Goal: Task Accomplishment & Management: Use online tool/utility

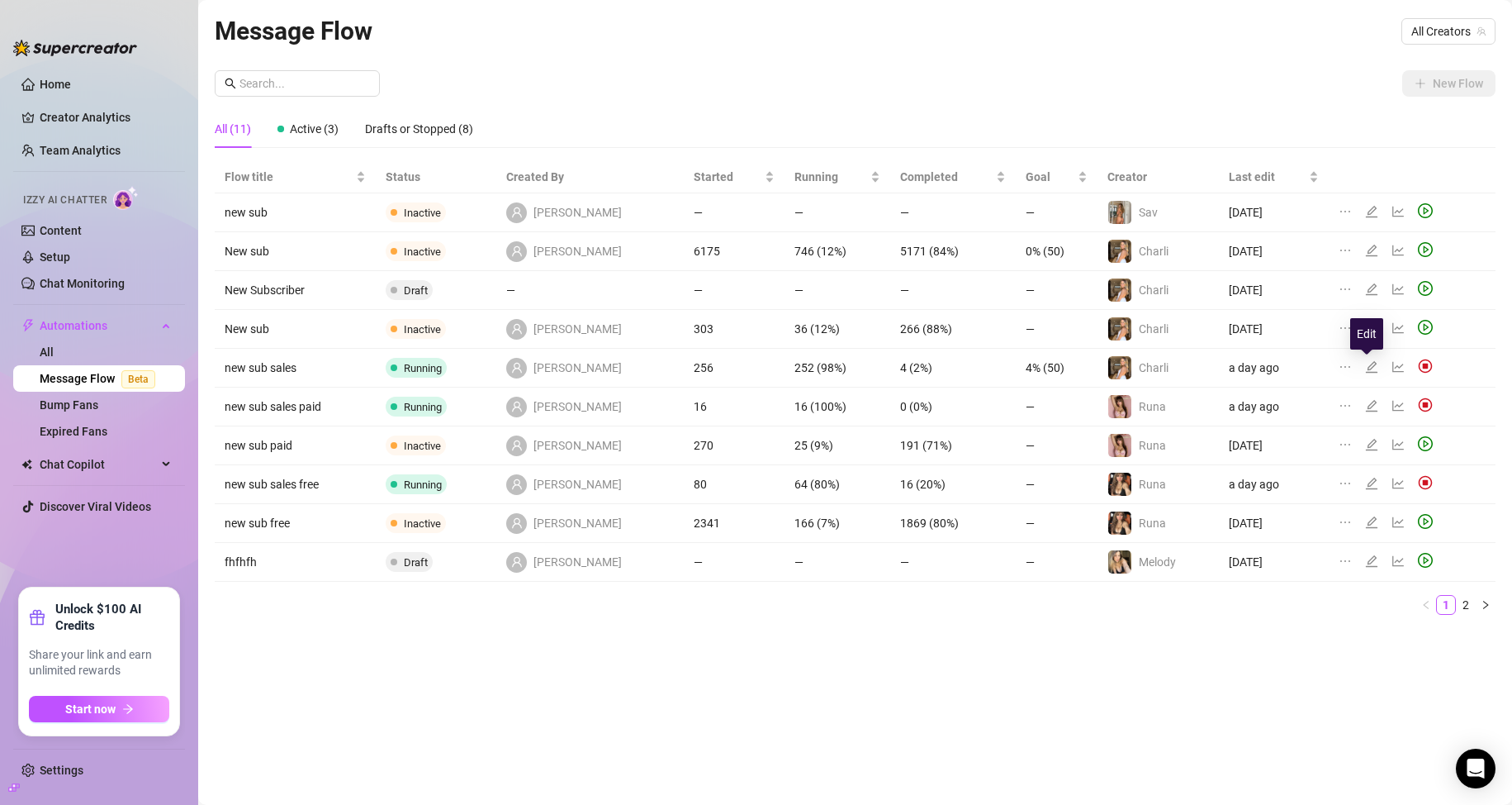
click at [1368, 370] on icon "edit" at bounding box center [1371, 366] width 13 height 13
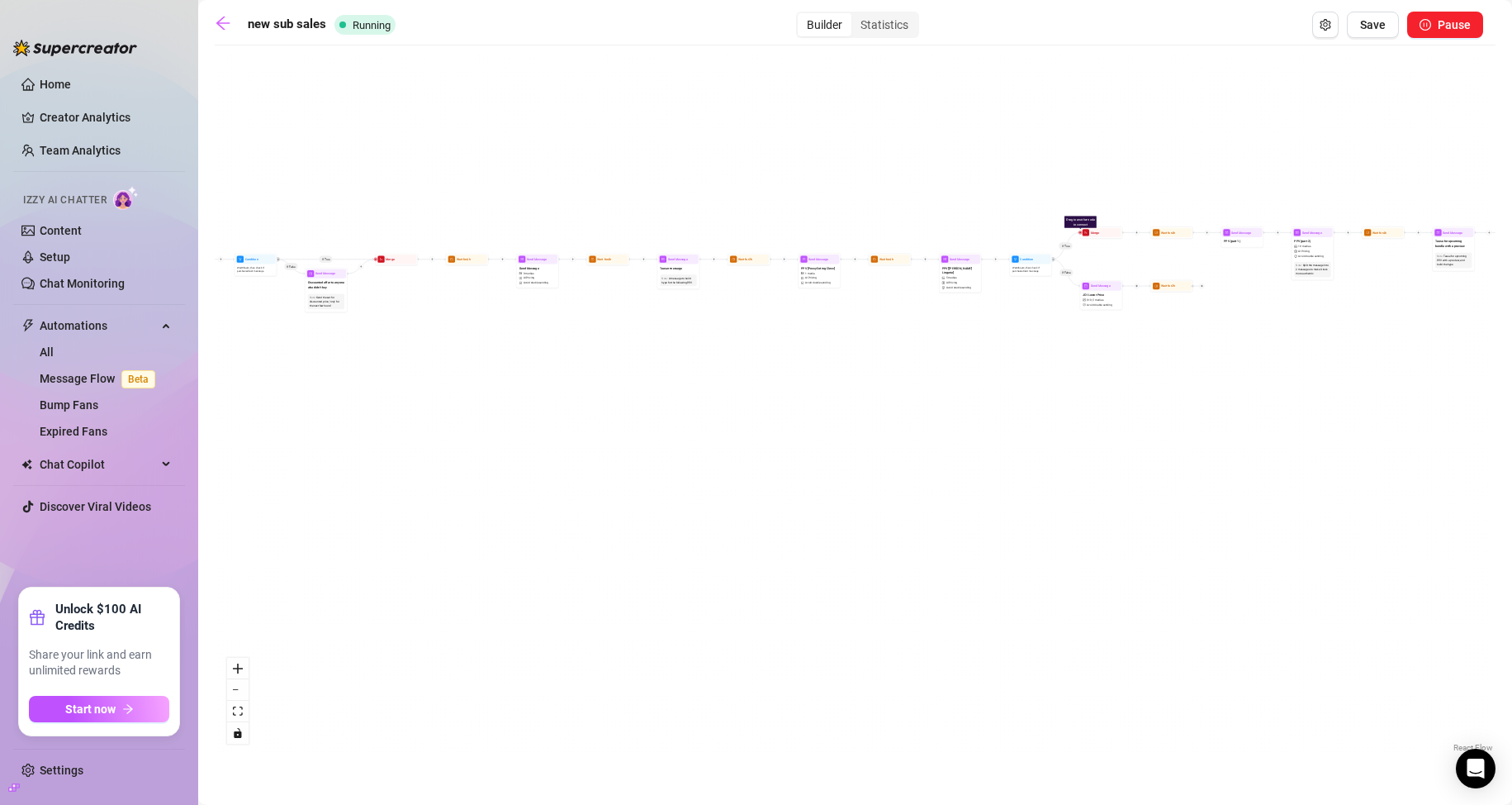
drag, startPoint x: 1003, startPoint y: 410, endPoint x: 434, endPoint y: 514, distance: 578.4
click at [434, 514] on div "If True If True If True If False If True If False If False If False Wait for 2h…" at bounding box center [854, 404] width 1281 height 702
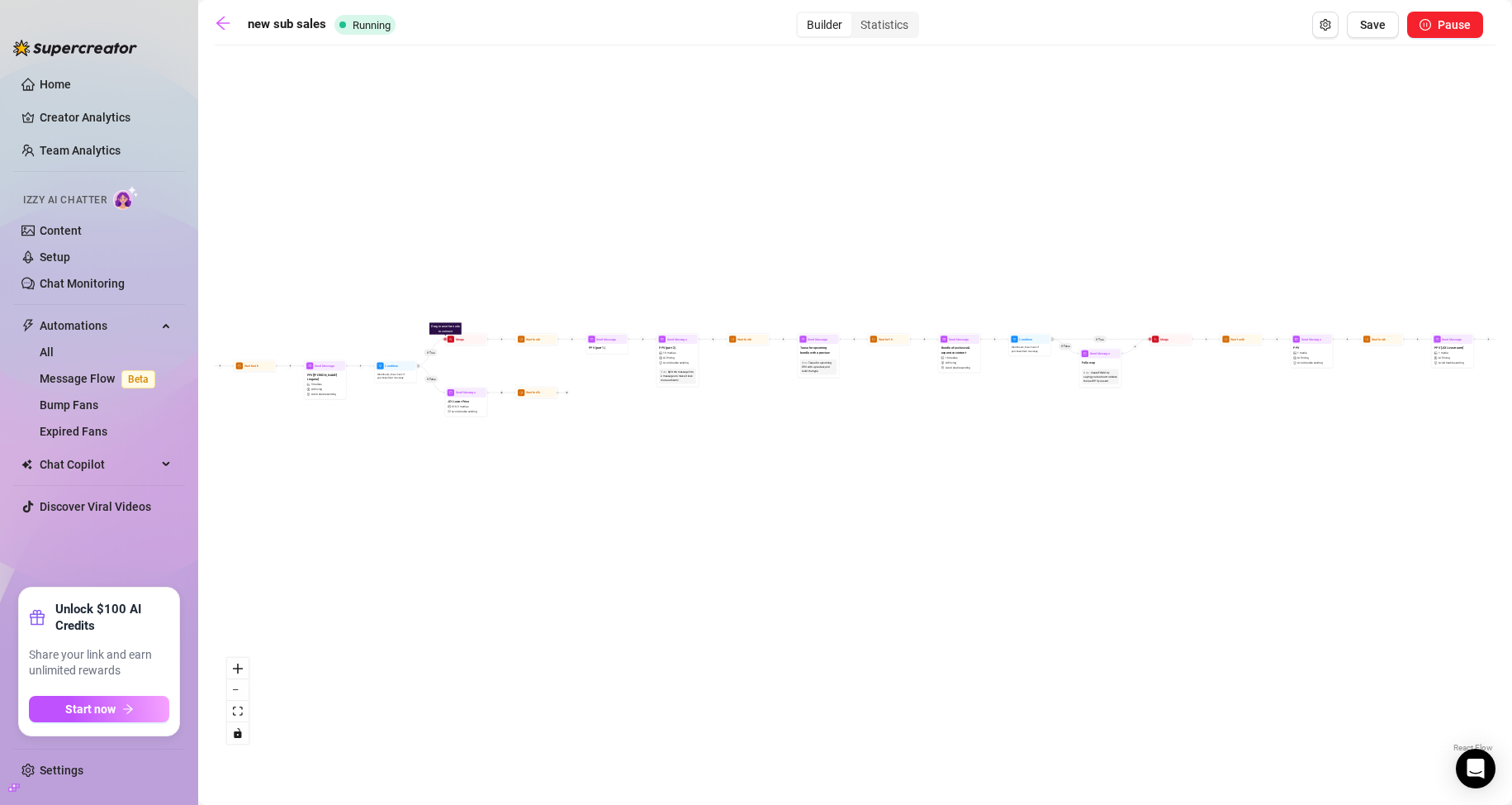
drag, startPoint x: 900, startPoint y: 451, endPoint x: 992, endPoint y: 464, distance: 92.9
click at [1002, 453] on div "If True If True If True If False If True If False If False If False Wait for 2h…" at bounding box center [854, 404] width 1281 height 702
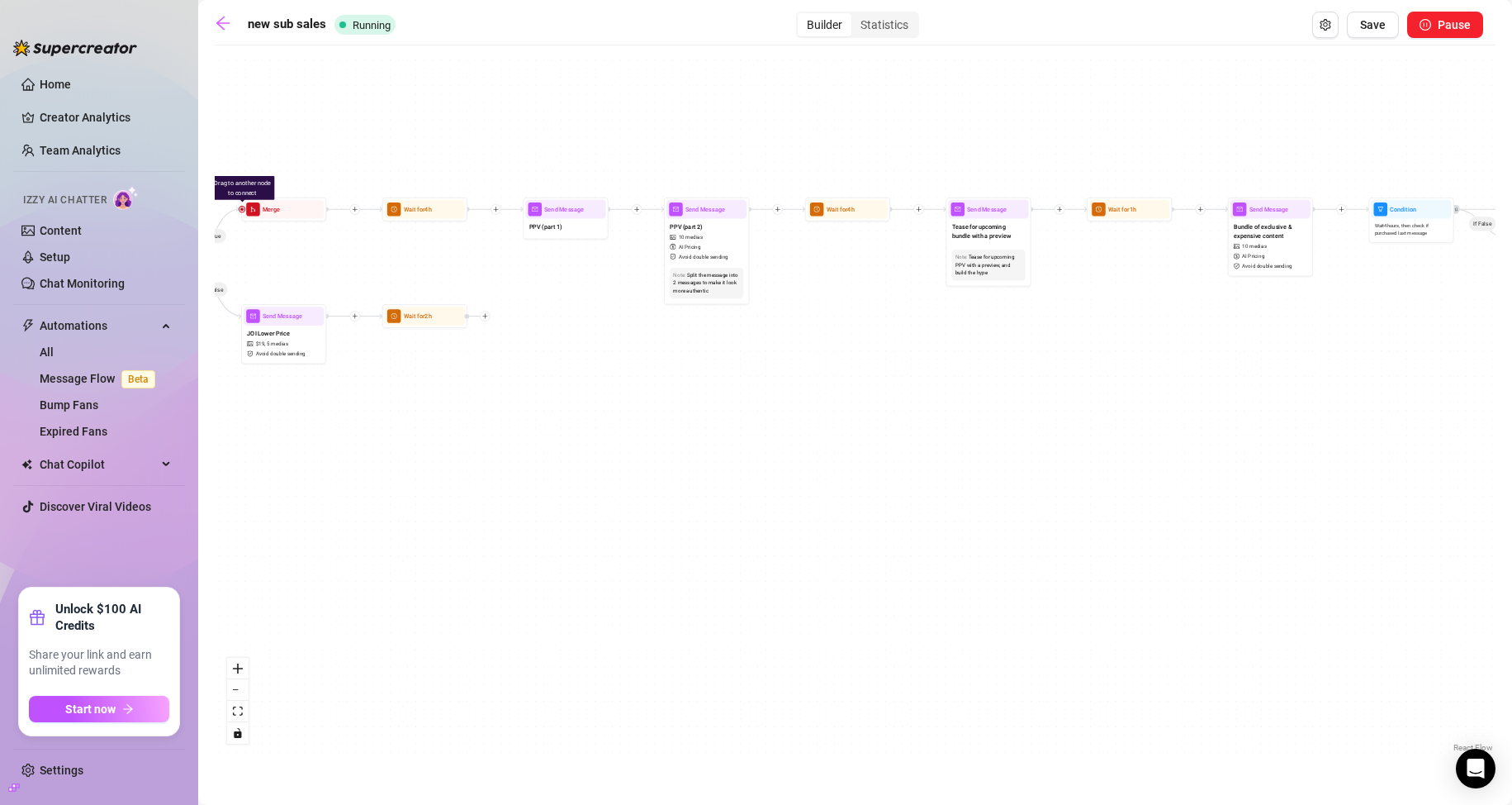
drag, startPoint x: 839, startPoint y: 418, endPoint x: 944, endPoint y: 426, distance: 105.3
click at [944, 426] on div "If True If True If True If False If True If False If False If False Wait for 2h…" at bounding box center [854, 404] width 1281 height 702
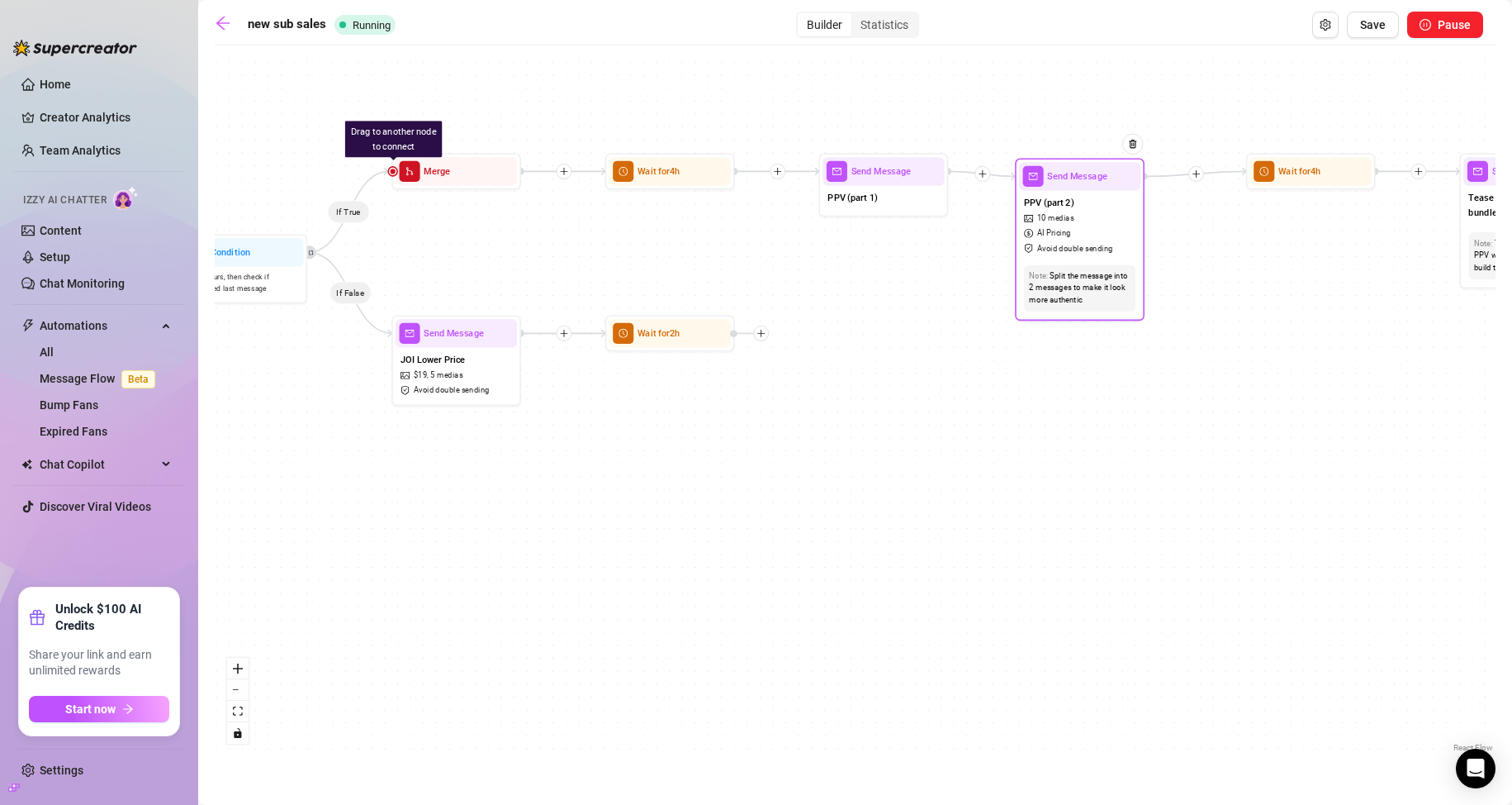
drag, startPoint x: 1059, startPoint y: 228, endPoint x: 1039, endPoint y: 229, distance: 20.0
click at [1040, 229] on span "AI Pricing" at bounding box center [1054, 233] width 34 height 12
click at [876, 179] on span "Send Message" at bounding box center [881, 171] width 60 height 14
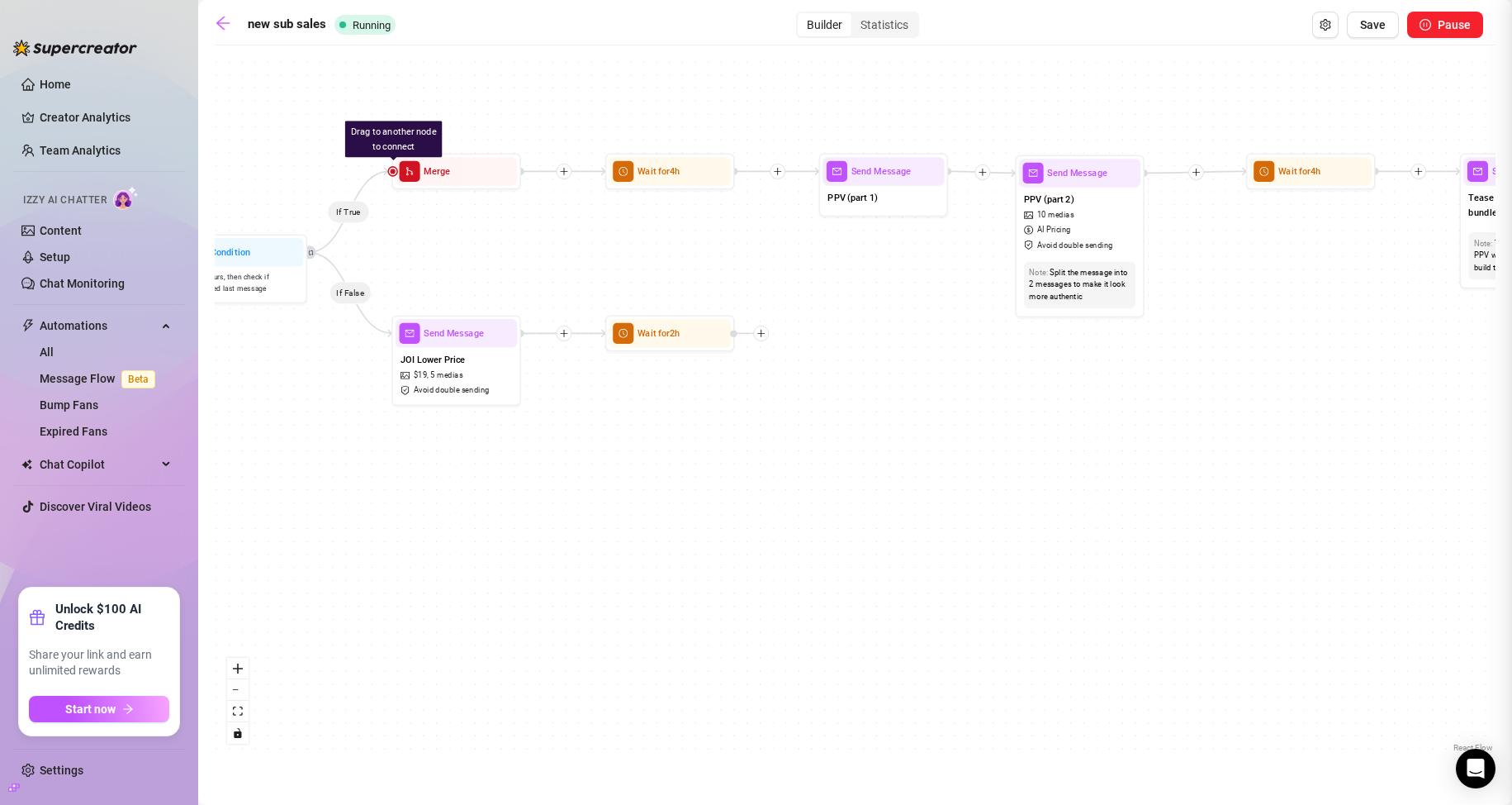
type textarea "got so horny i ripped a hole in my fishnets so i could touch my wet pussy lips …"
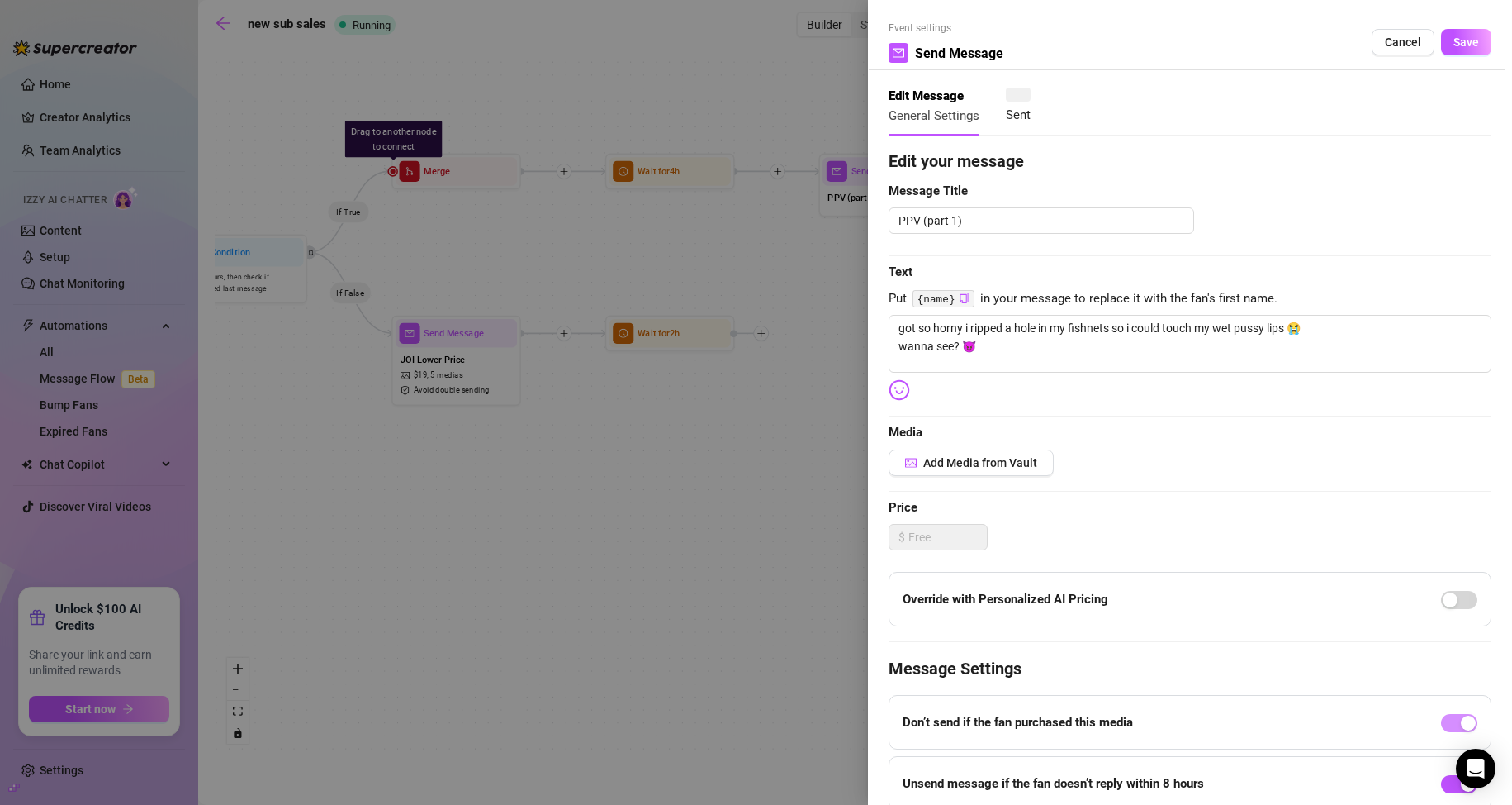
click at [822, 266] on div at bounding box center [756, 402] width 1512 height 805
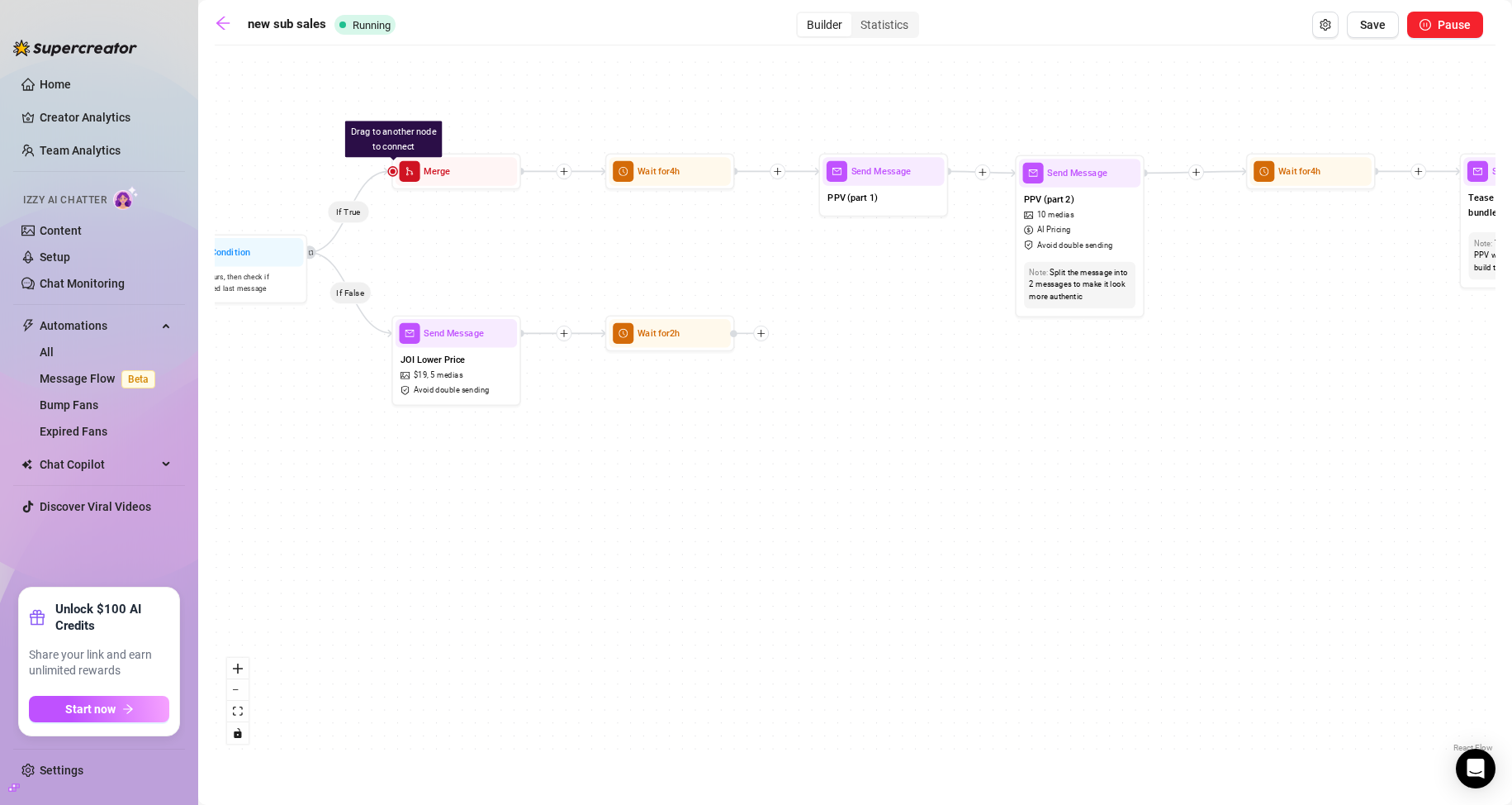
drag, startPoint x: 892, startPoint y: 177, endPoint x: 833, endPoint y: 270, distance: 110.1
click at [833, 270] on div "If True If True If True If False If True If False If False If False Wait for 2h…" at bounding box center [854, 404] width 1281 height 702
click at [762, 337] on icon "plus" at bounding box center [761, 333] width 9 height 9
click at [826, 378] on div "Message" at bounding box center [825, 378] width 94 height 22
type textarea "Write your message here"
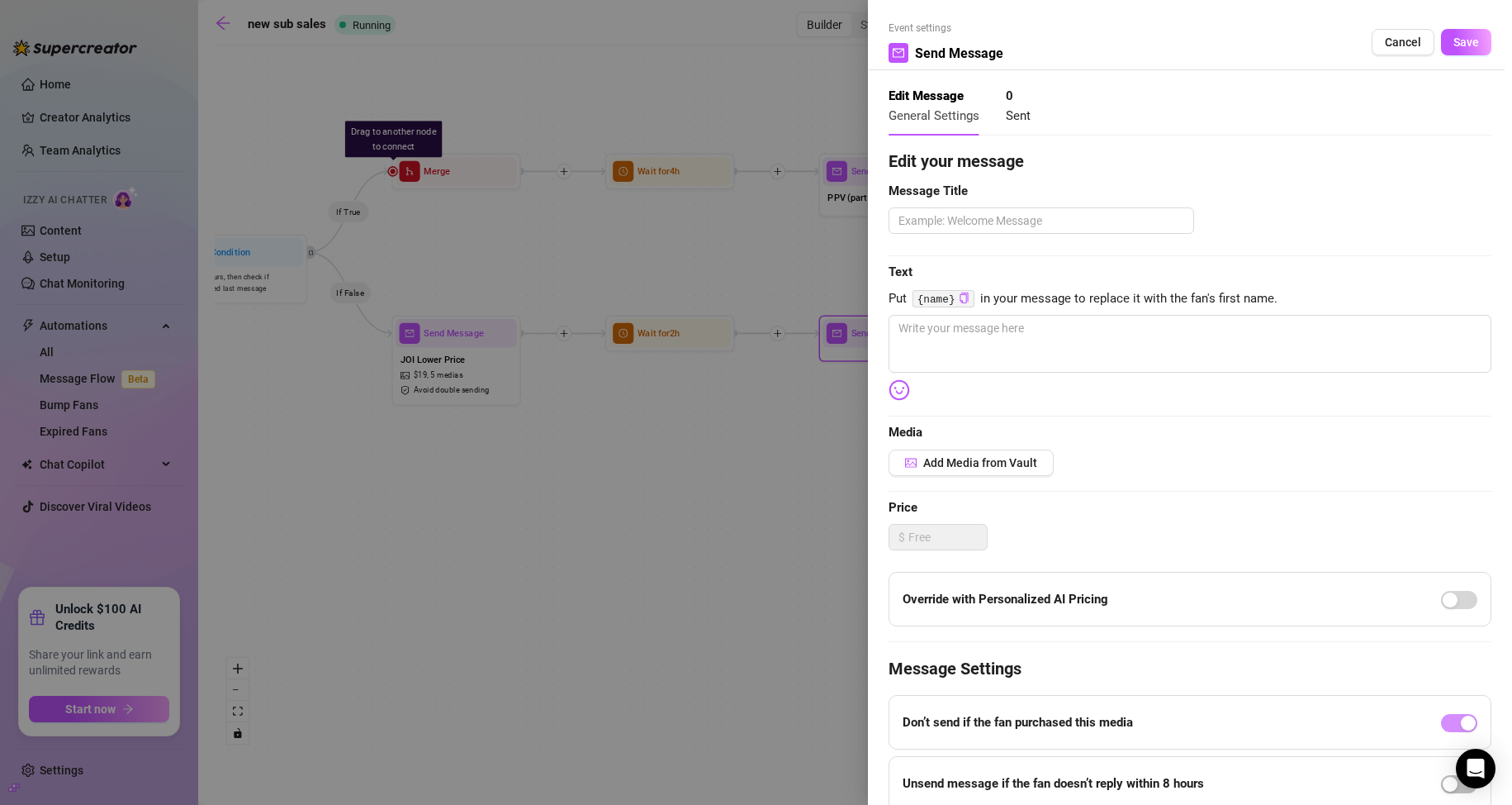
click at [1026, 120] on span "Sent" at bounding box center [1018, 116] width 25 height 15
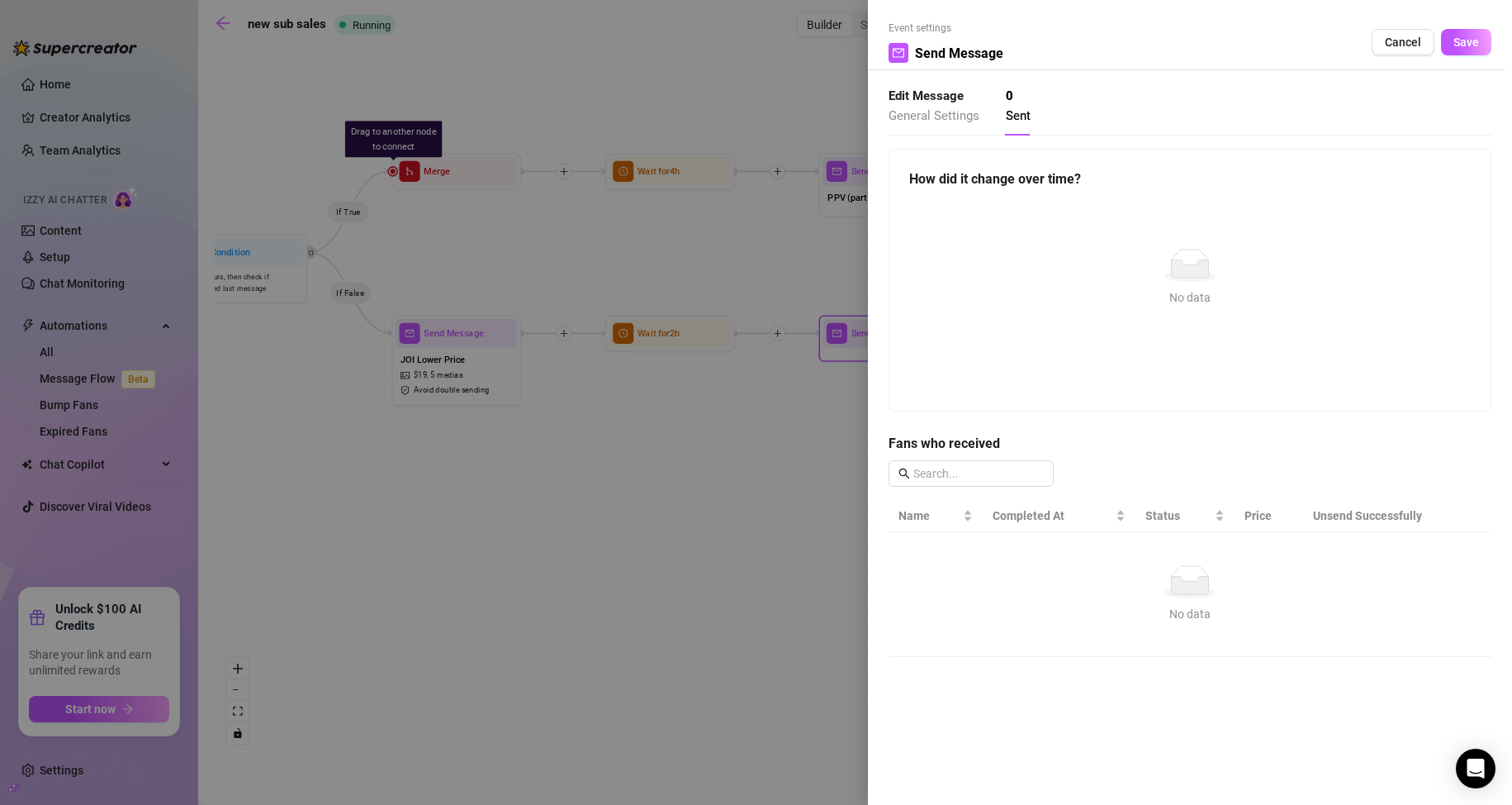
click at [938, 108] on span "General Settings" at bounding box center [934, 116] width 91 height 15
type textarea "Write your message here"
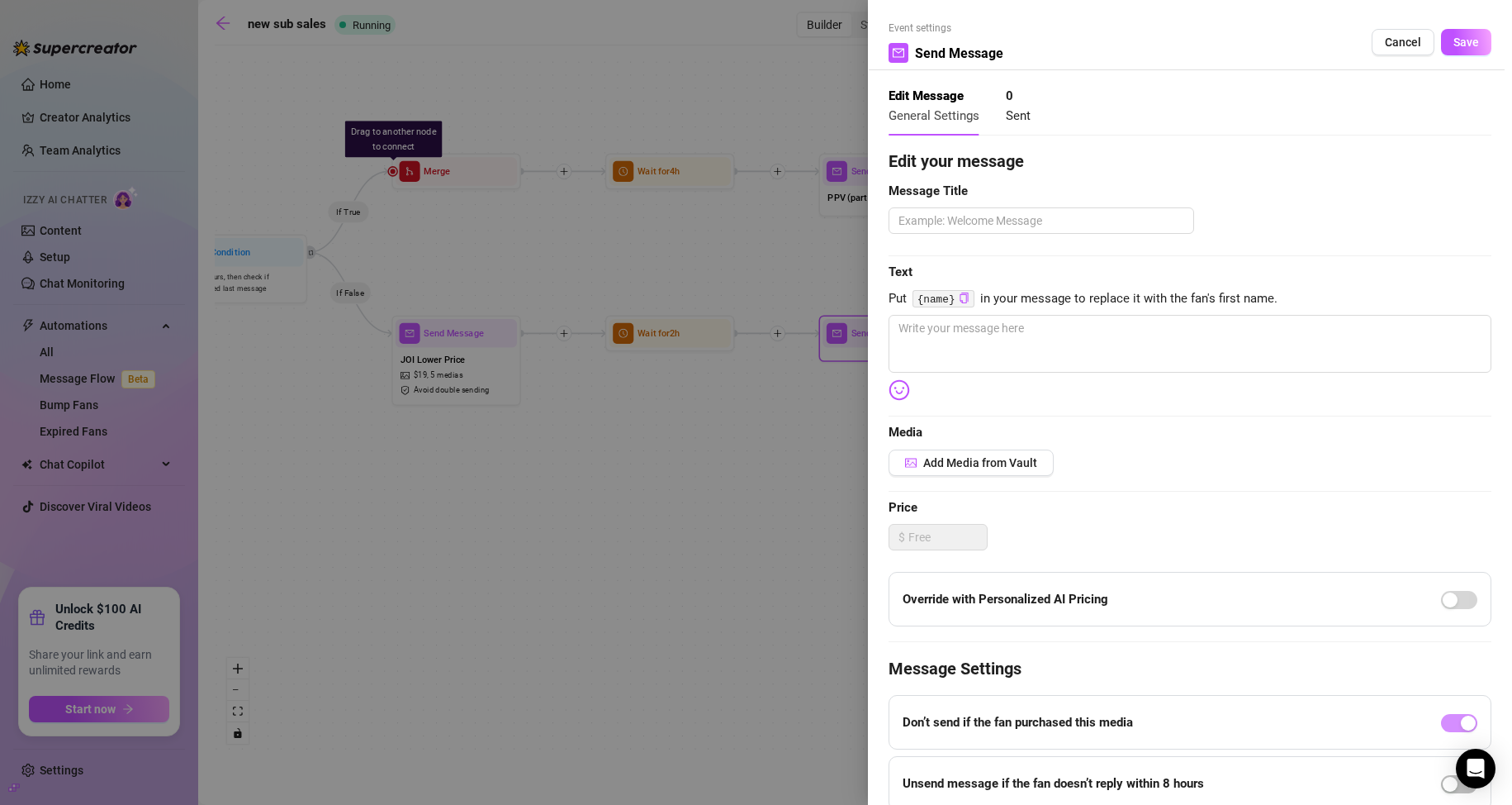
click at [659, 104] on div at bounding box center [756, 402] width 1512 height 805
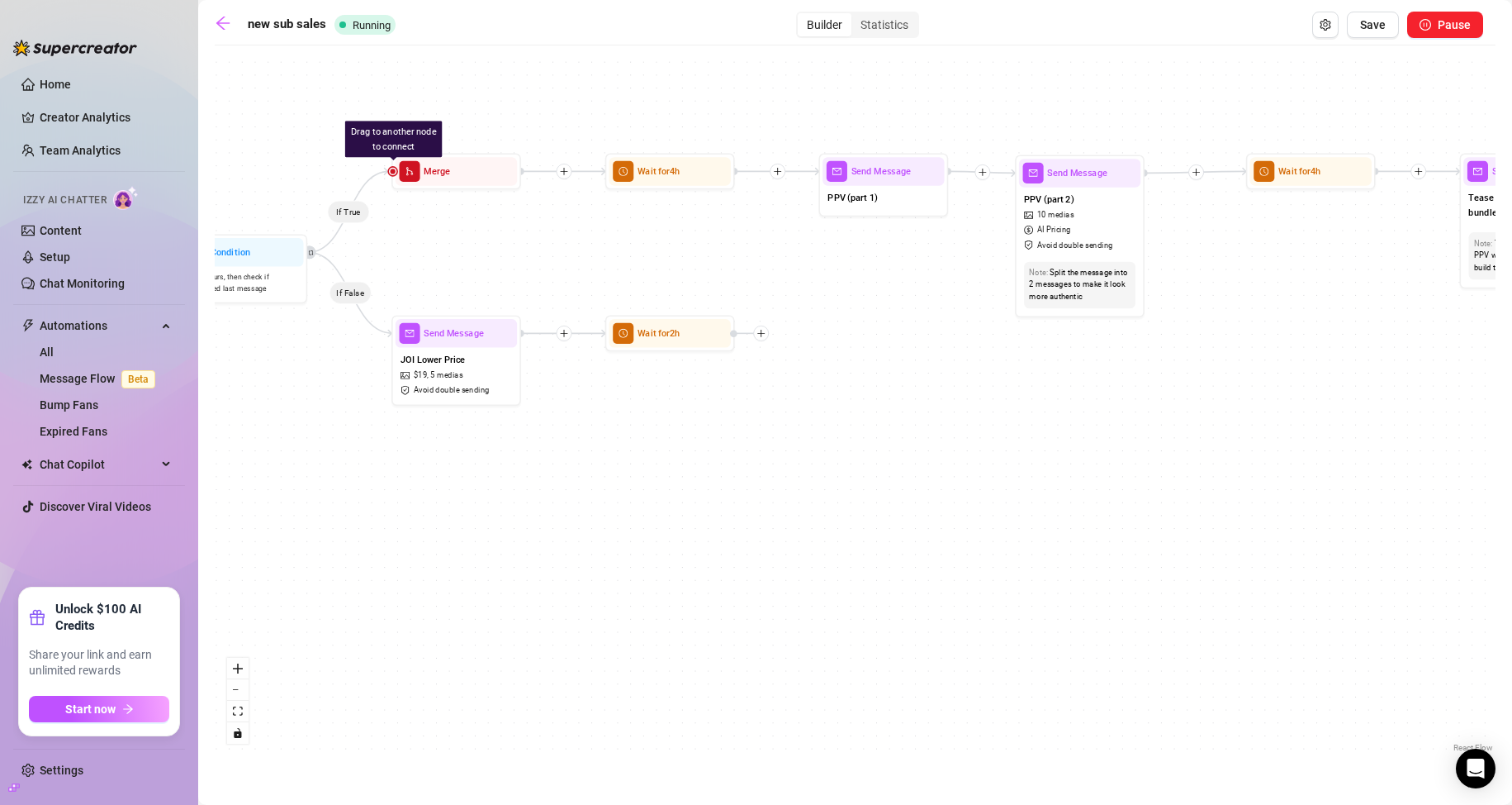
drag, startPoint x: 659, startPoint y: 109, endPoint x: 1285, endPoint y: 113, distance: 626.0
click at [1285, 113] on div "If True If True If True If False If True If False If False If False Wait for 2h…" at bounding box center [854, 404] width 1281 height 702
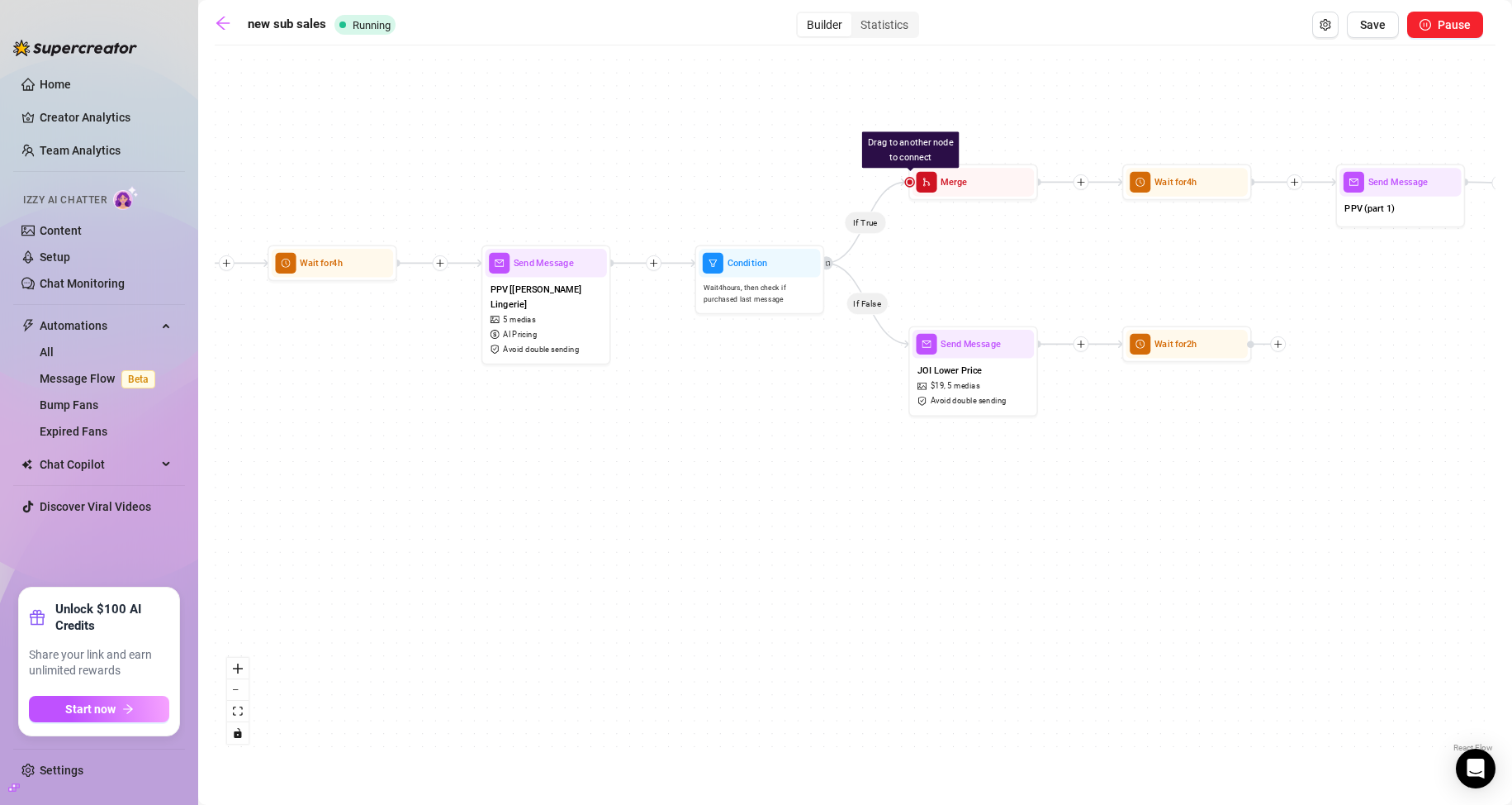
drag, startPoint x: 1144, startPoint y: 414, endPoint x: 1010, endPoint y: 418, distance: 134.1
click at [1010, 418] on div "If True If True If True If False If True If False If False If False Wait for 2h…" at bounding box center [854, 404] width 1281 height 702
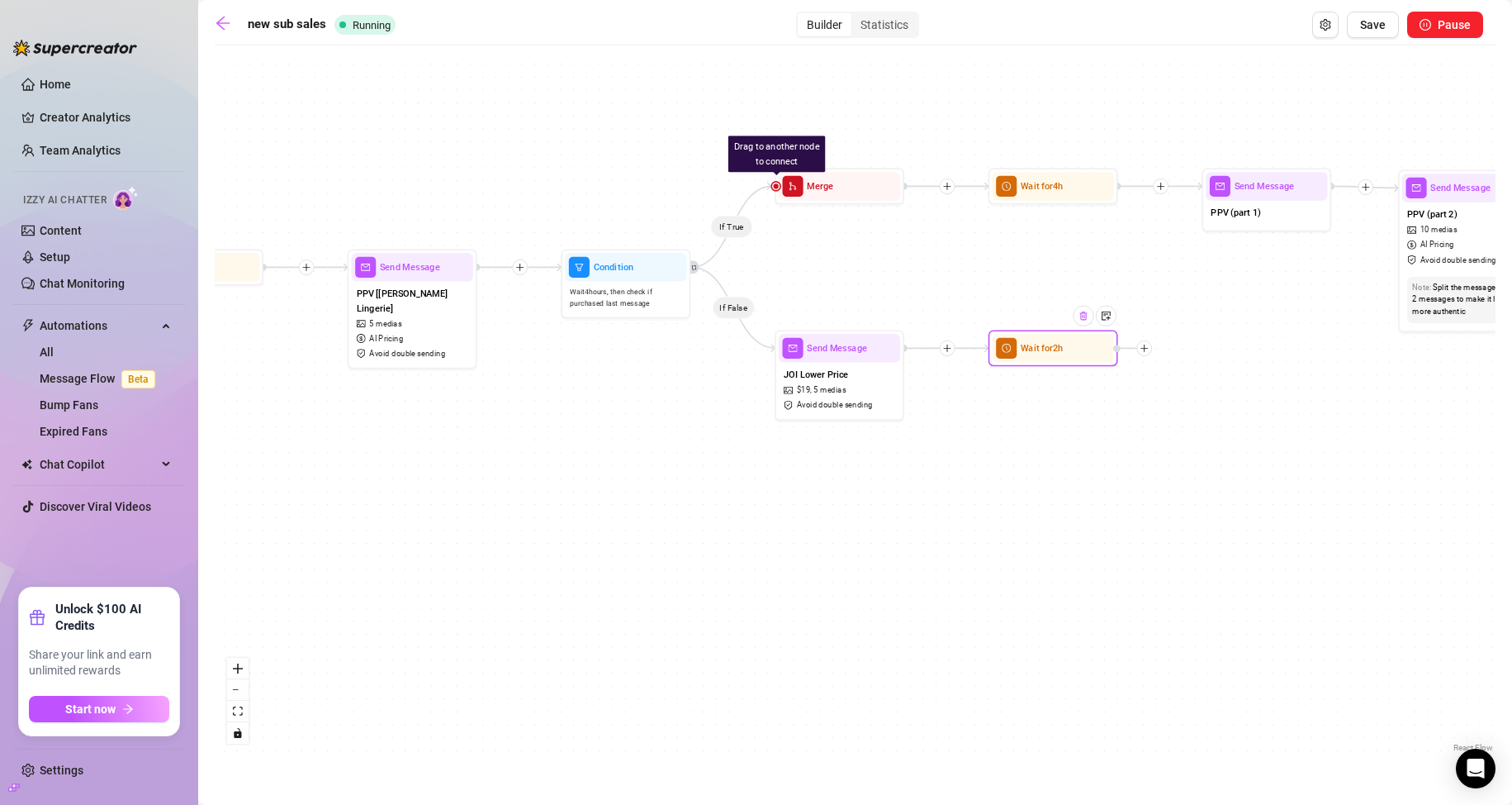
click at [1084, 320] on img at bounding box center [1084, 316] width 11 height 11
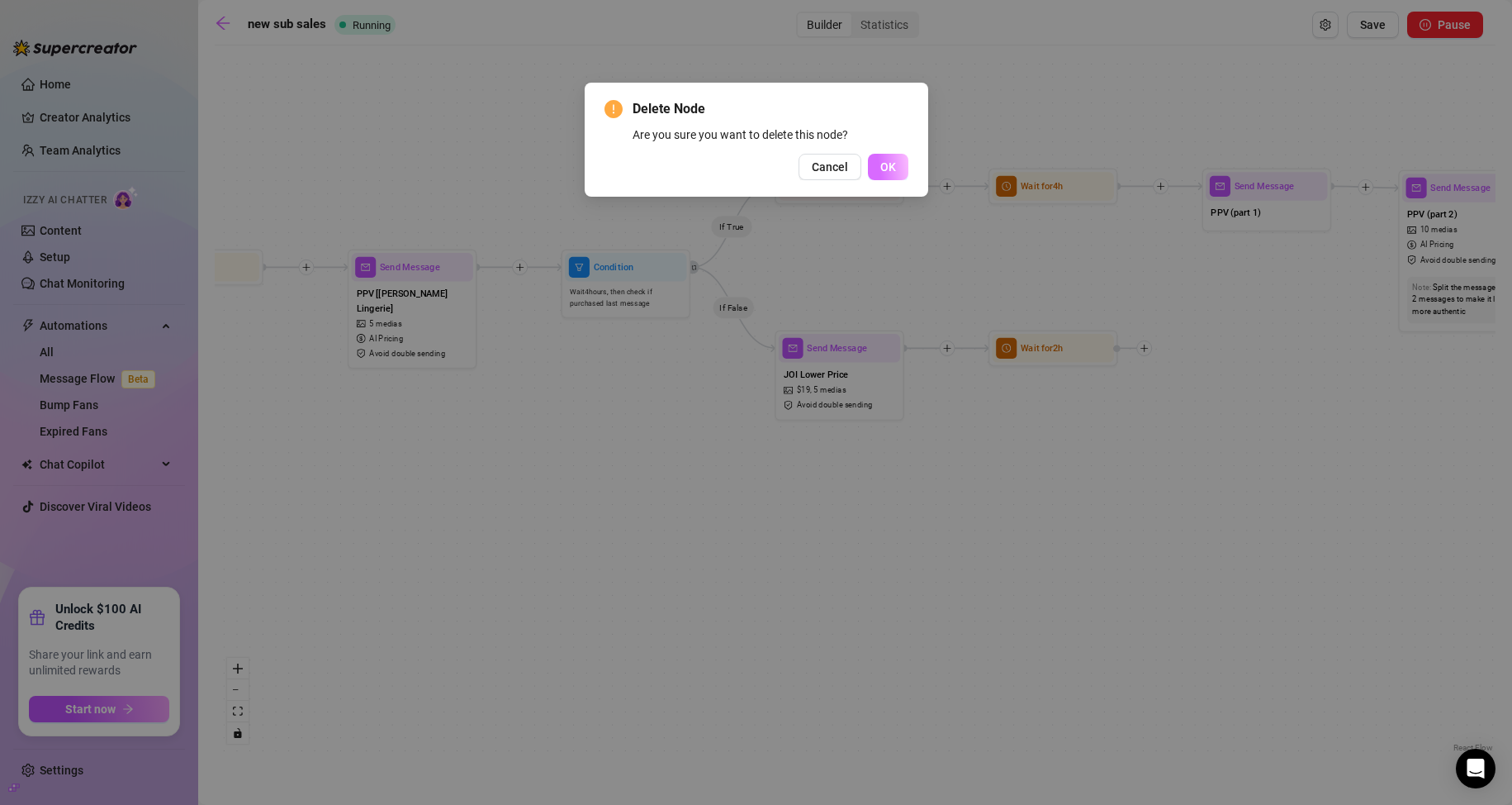
click at [888, 173] on span "OK" at bounding box center [888, 167] width 16 height 13
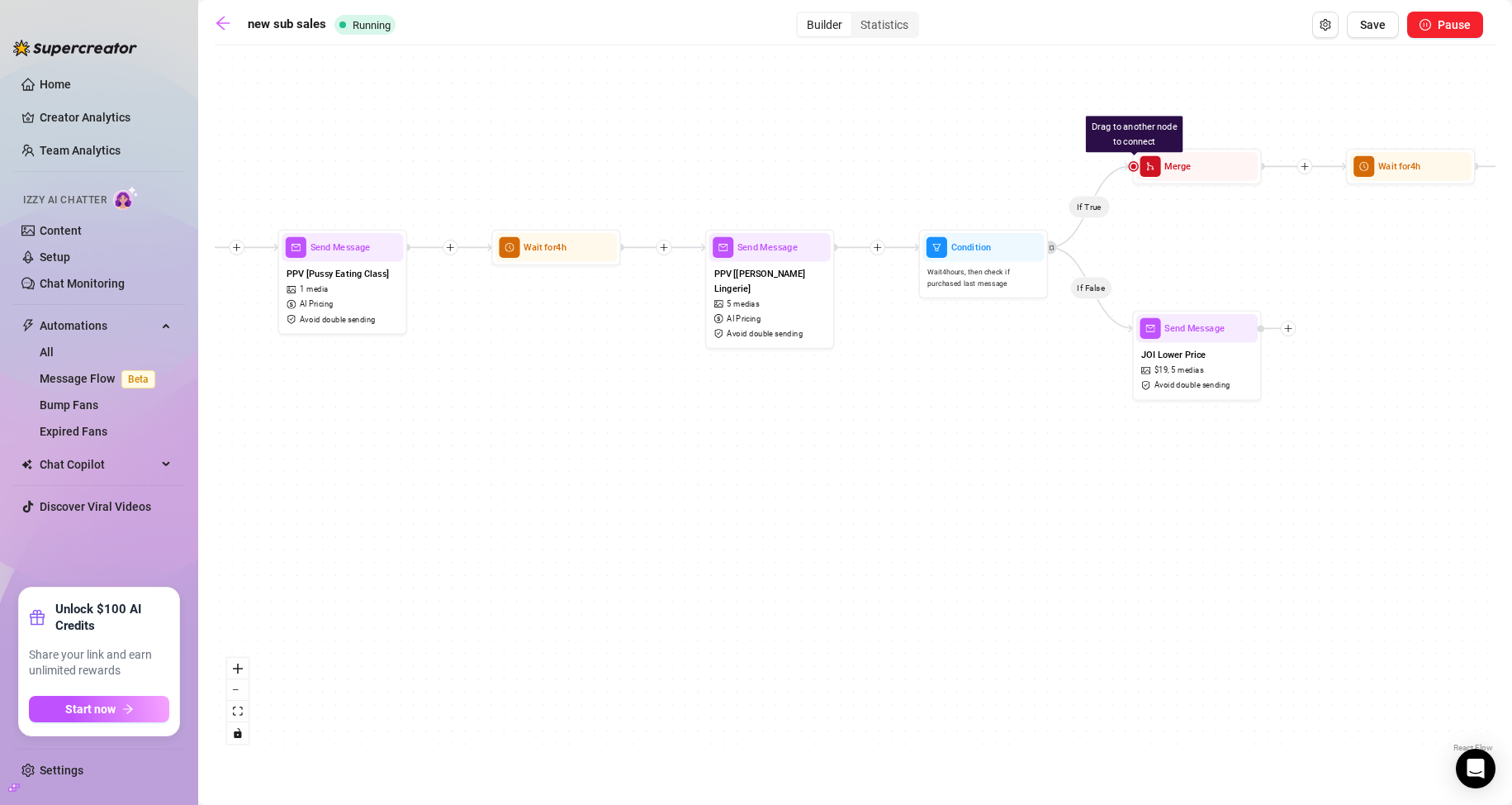
drag, startPoint x: 638, startPoint y: 455, endPoint x: 1007, endPoint y: 435, distance: 369.5
click at [1002, 434] on div "If True If True If True If False If True If False If False If False Wait for 4h…" at bounding box center [854, 404] width 1281 height 702
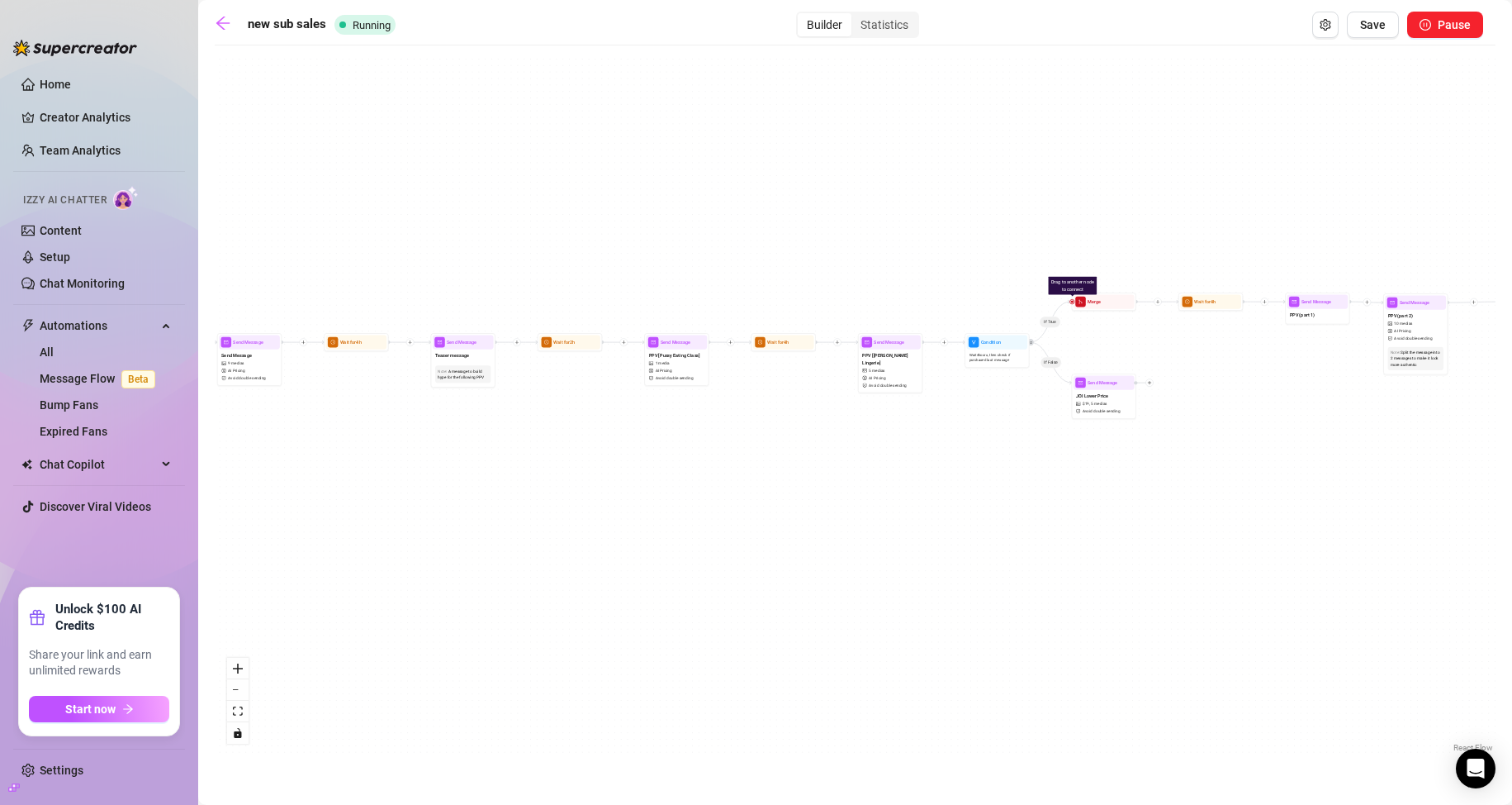
drag, startPoint x: 811, startPoint y: 515, endPoint x: 1100, endPoint y: 543, distance: 290.4
click at [1100, 543] on div "If True If True If True If False If True If False If False If False Wait for 4h…" at bounding box center [854, 404] width 1281 height 702
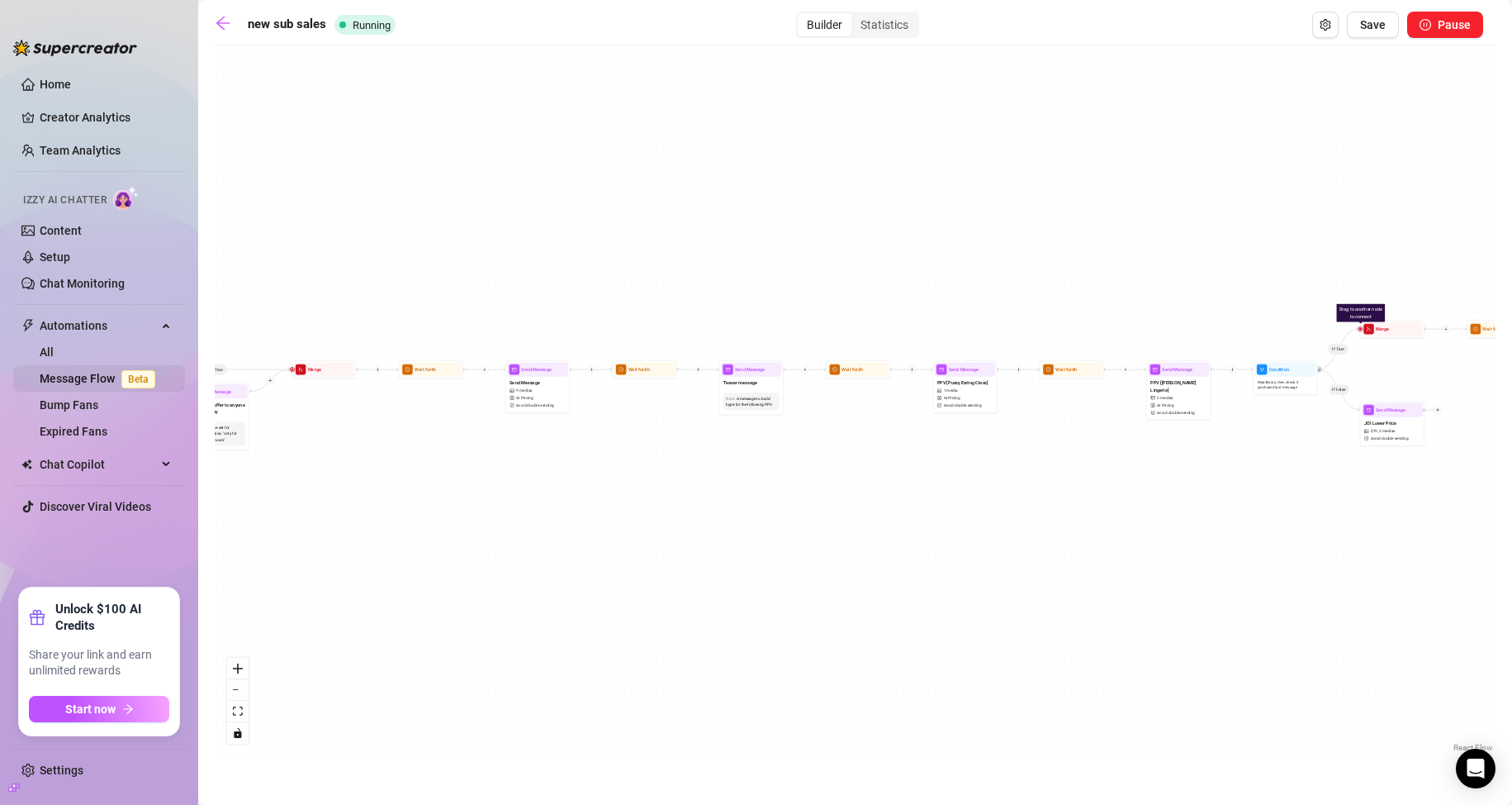
click at [71, 372] on link "Message Flow Beta" at bounding box center [101, 378] width 122 height 13
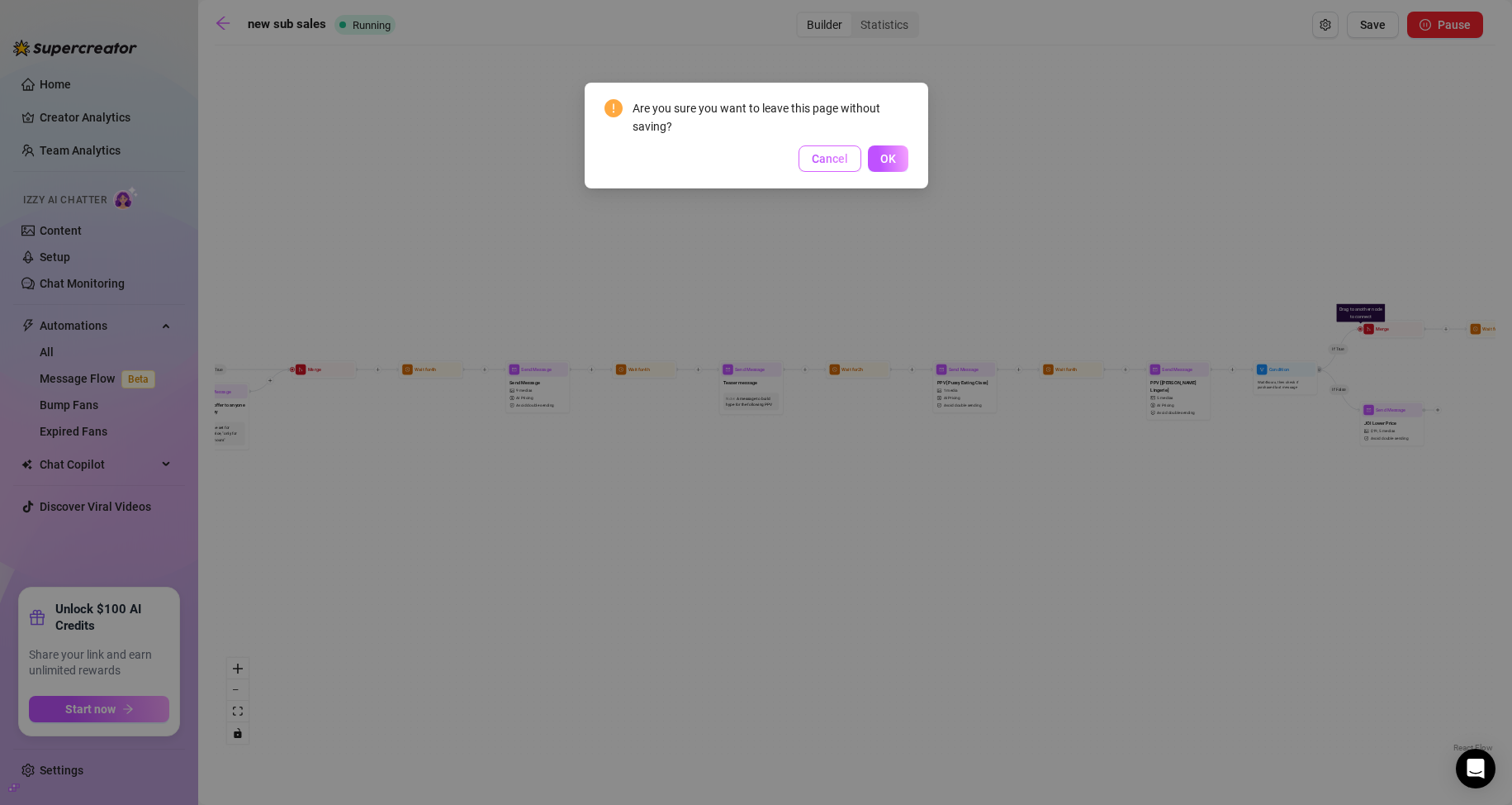
click at [816, 153] on span "Cancel" at bounding box center [830, 158] width 36 height 13
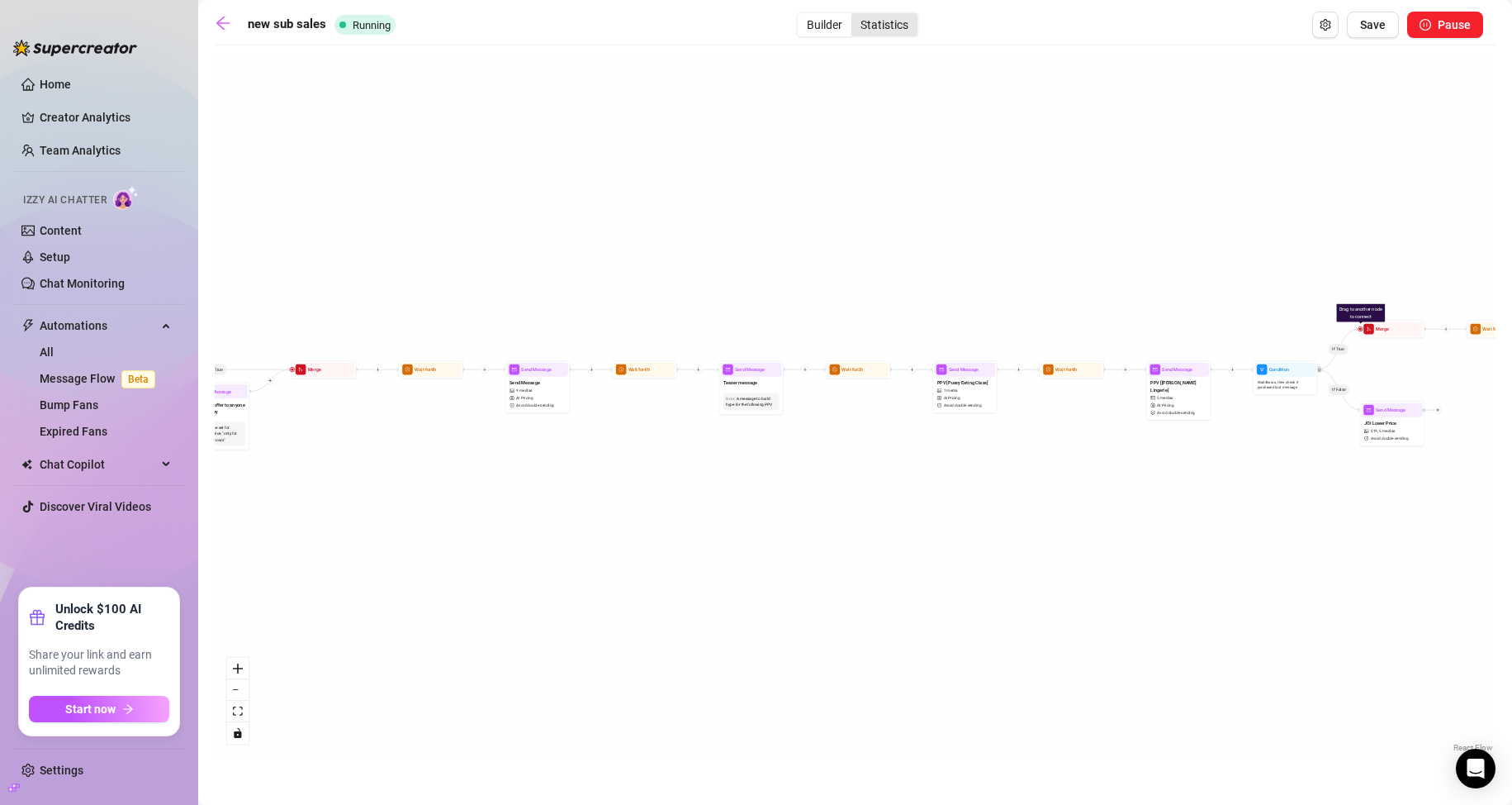
click at [898, 19] on div "Statistics" at bounding box center [884, 24] width 66 height 23
click at [855, 16] on input "Statistics" at bounding box center [855, 16] width 0 height 0
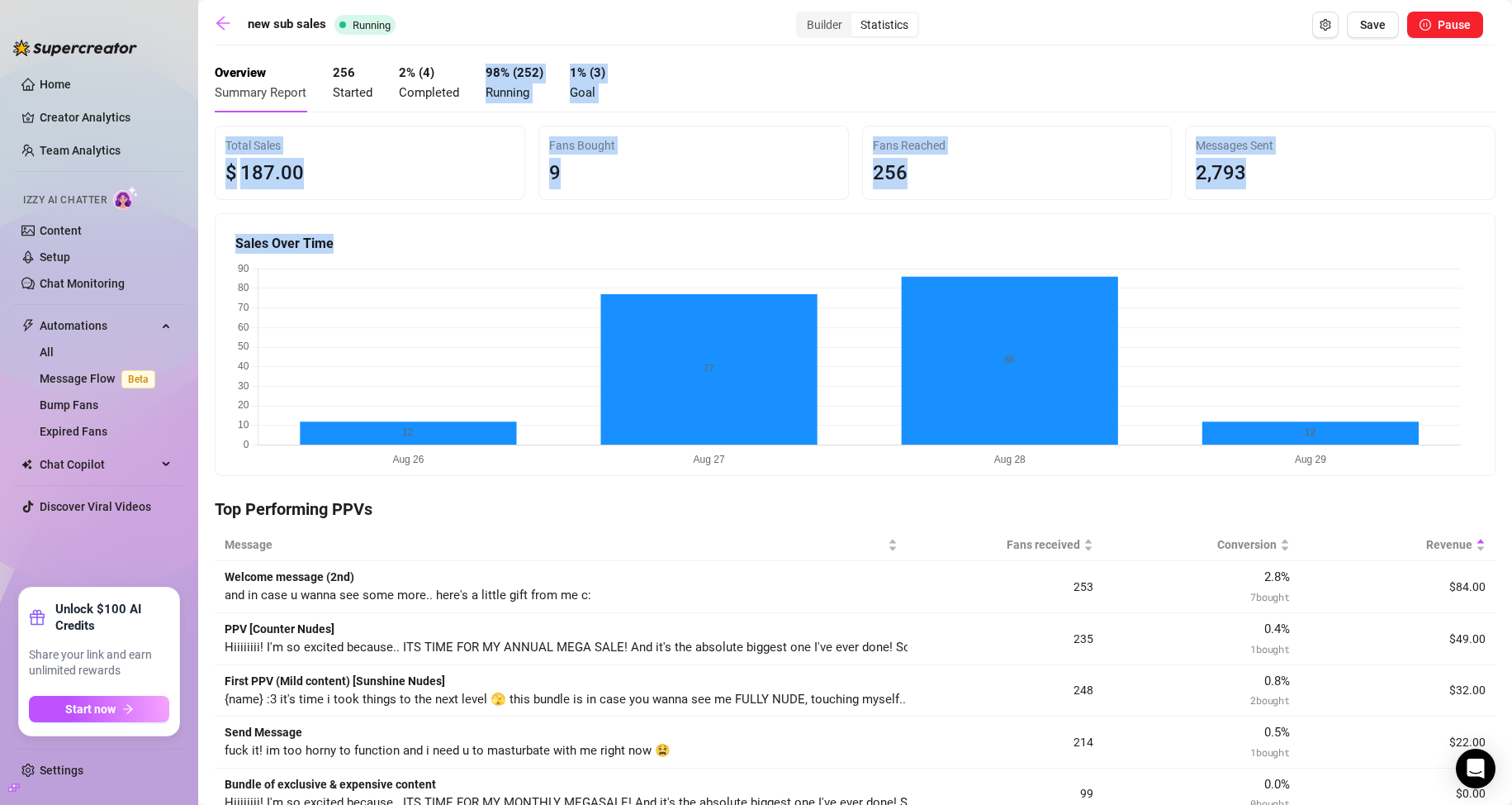
drag, startPoint x: 532, startPoint y: 221, endPoint x: 459, endPoint y: 107, distance: 135.4
click at [459, 107] on div "new sub sales Running Builder Statistics Save Pause Overview Summary Report 256…" at bounding box center [854, 725] width 1281 height 1427
click at [510, 202] on div "Total Sales $ 187 .00 Fans Bought 9 Fans Reached 256 Messages Sent 2,793 Sales …" at bounding box center [854, 301] width 1281 height 351
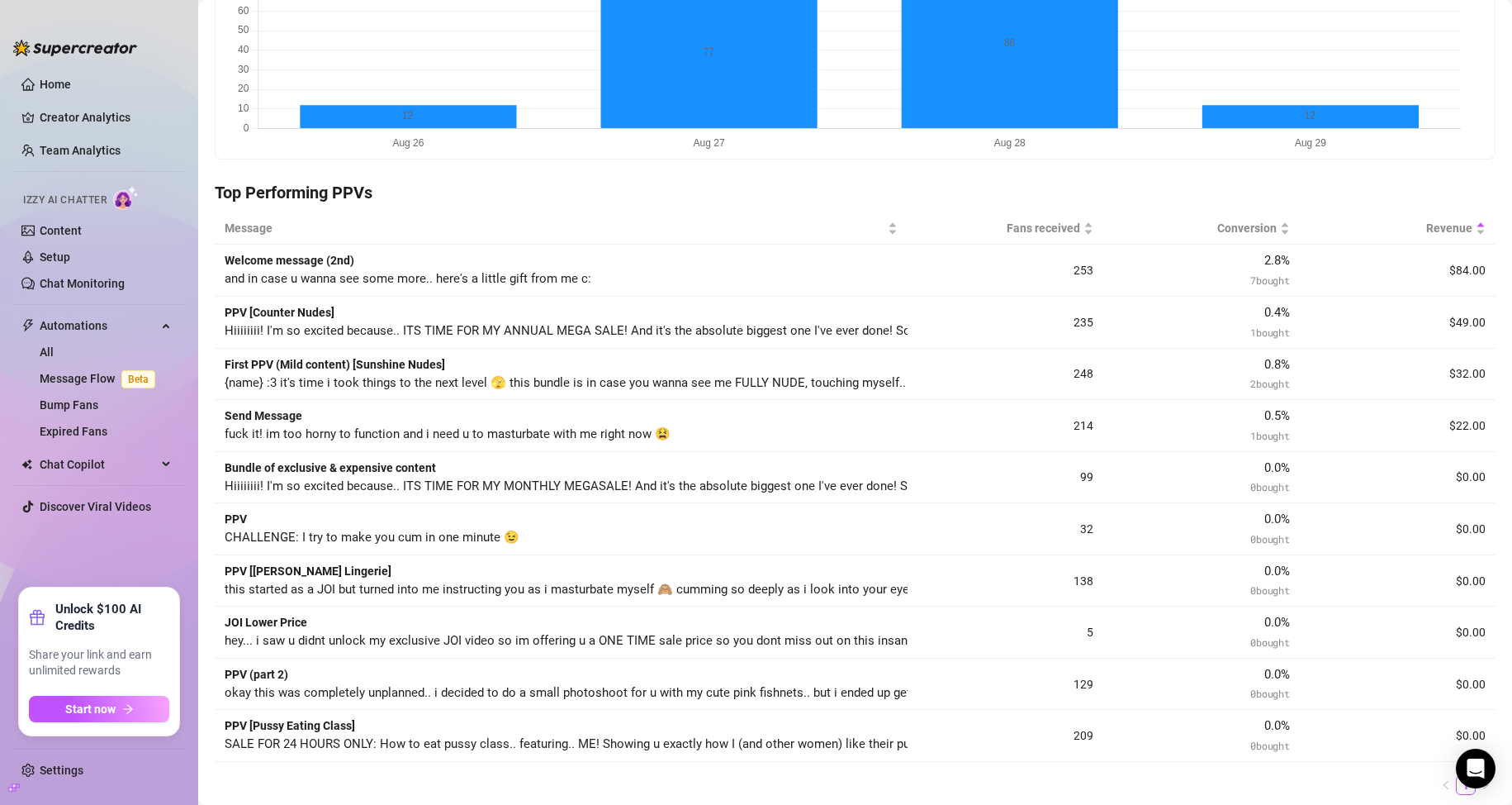
scroll to position [330, 0]
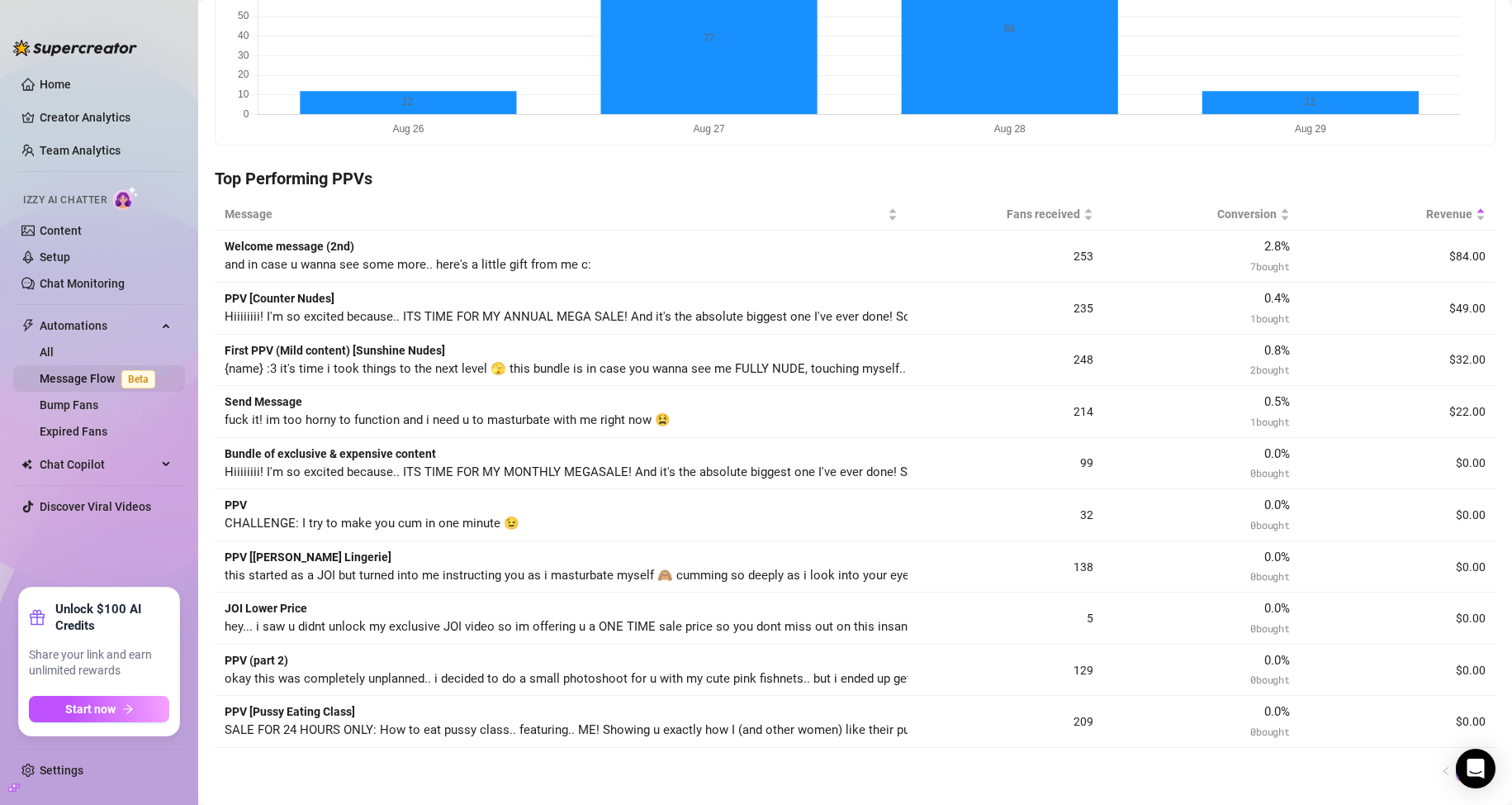
click at [69, 372] on link "Message Flow Beta" at bounding box center [101, 378] width 122 height 13
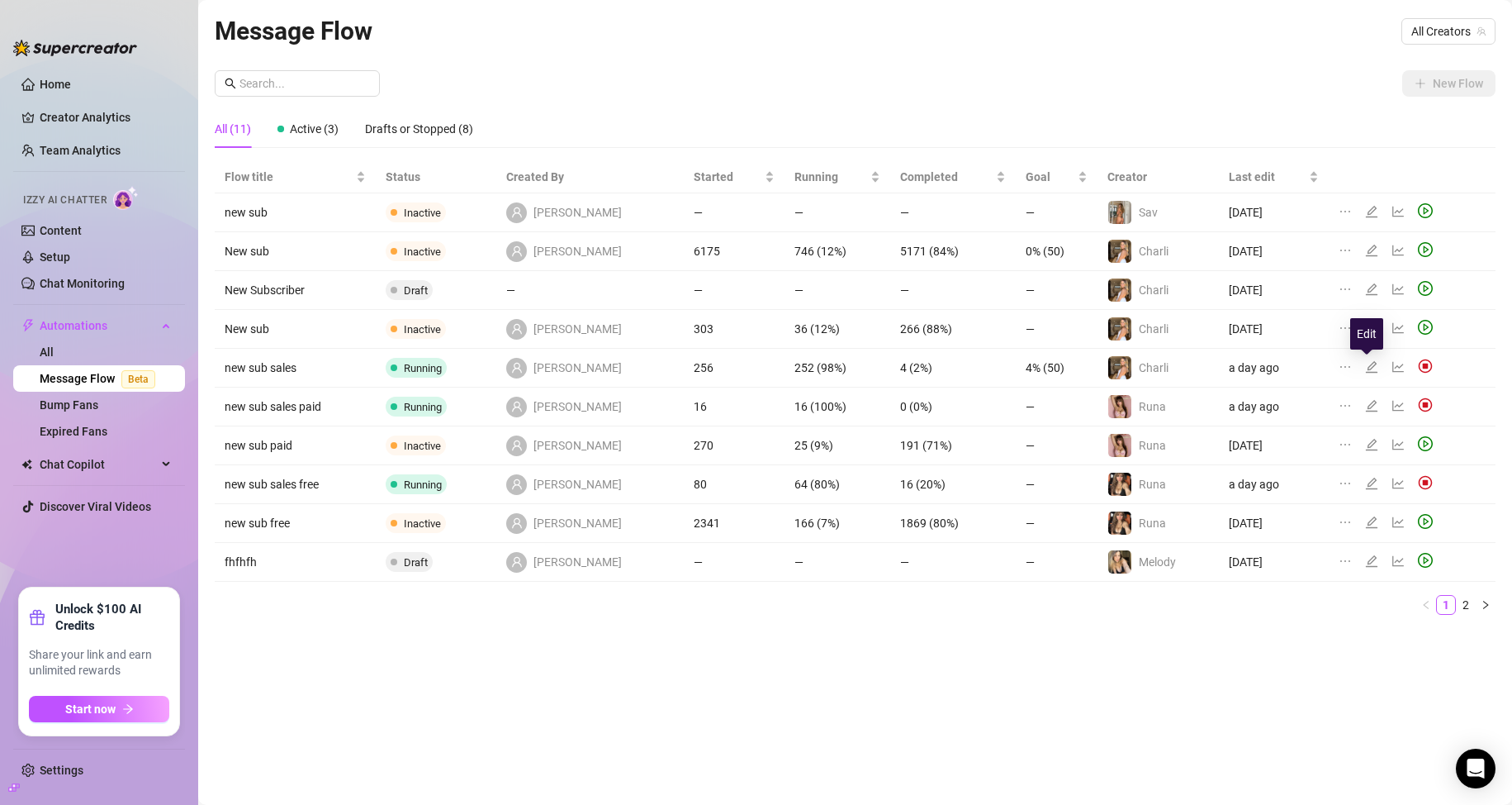
click at [1367, 364] on icon "edit" at bounding box center [1371, 366] width 12 height 12
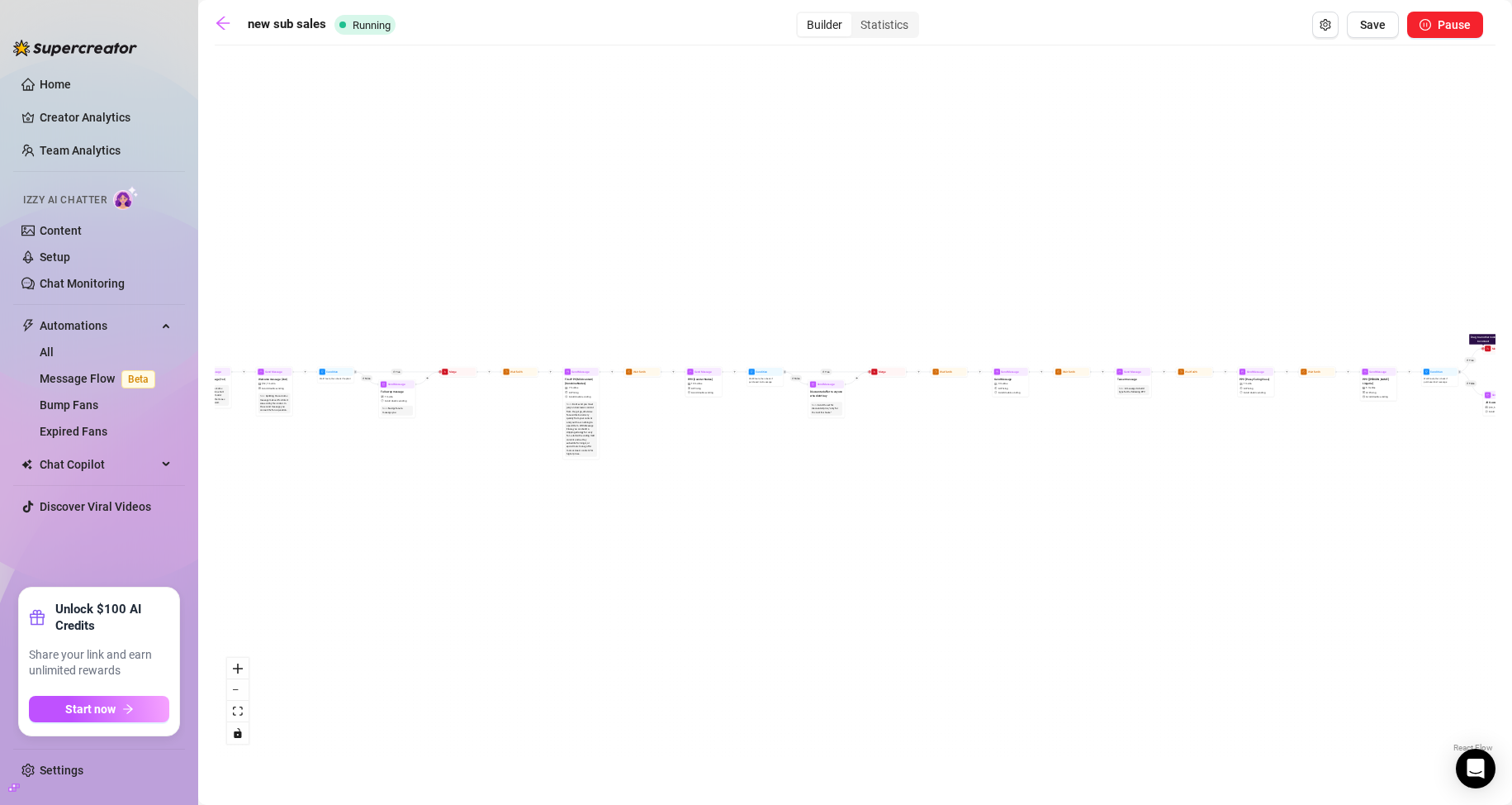
drag, startPoint x: 493, startPoint y: 539, endPoint x: 805, endPoint y: 537, distance: 312.0
click at [805, 537] on div "If True If True If True If False If True If False If False If False Wait for 2h…" at bounding box center [854, 404] width 1281 height 702
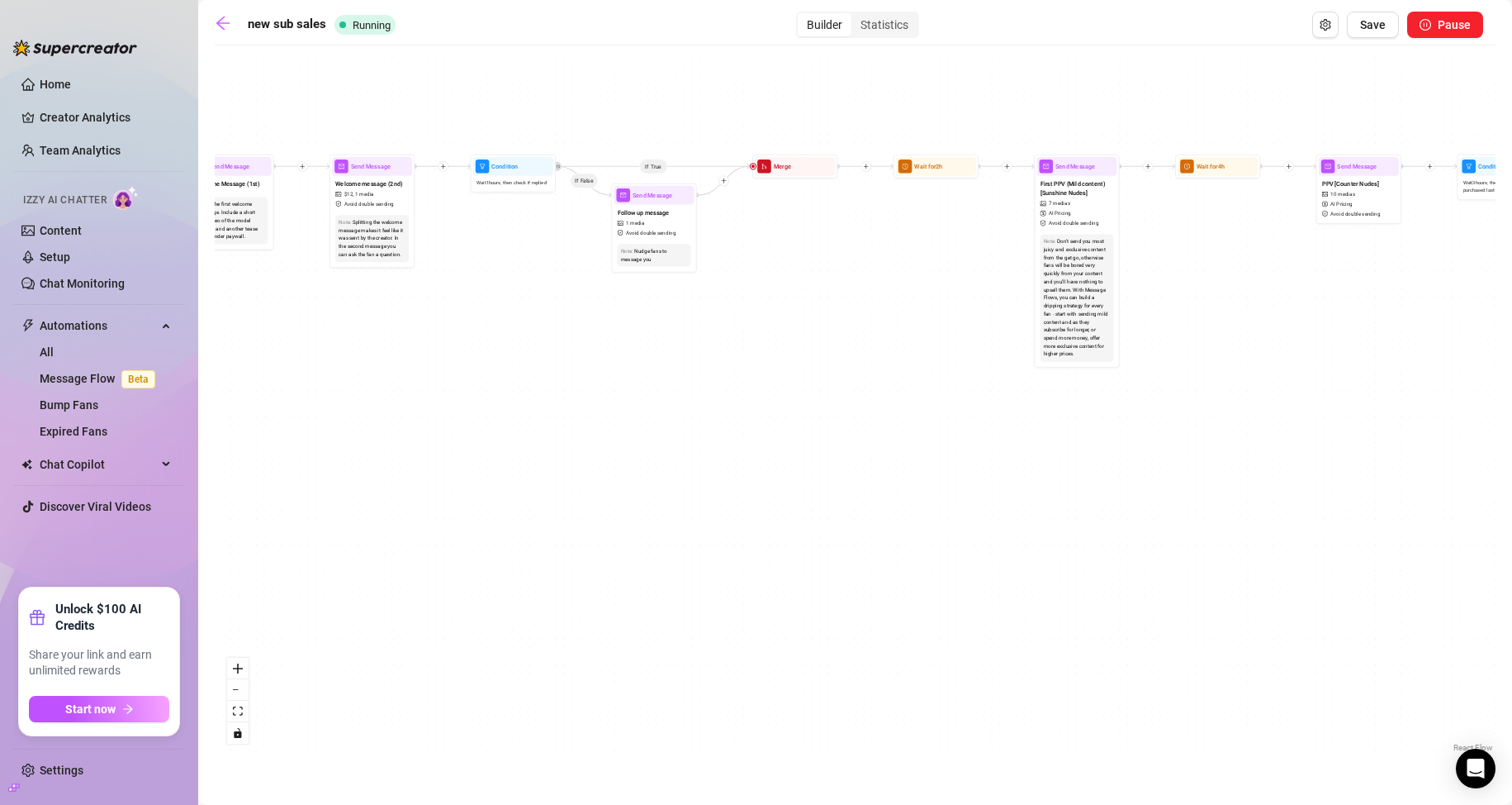
drag, startPoint x: 791, startPoint y: 378, endPoint x: 567, endPoint y: 538, distance: 275.3
click at [567, 538] on div "If True If True If True If False If True If False If False If False Wait for 2h…" at bounding box center [854, 404] width 1281 height 702
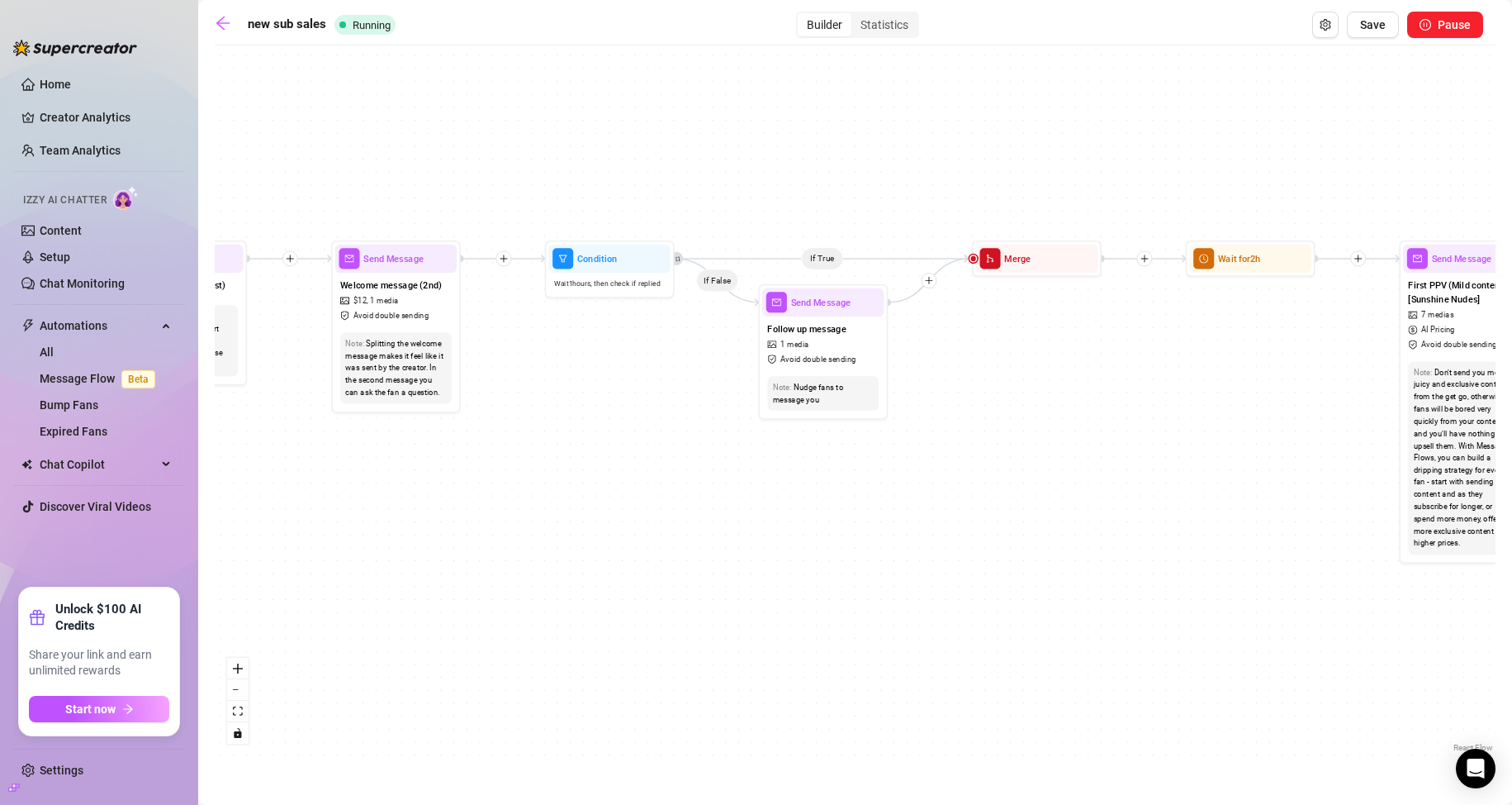
drag, startPoint x: 536, startPoint y: 469, endPoint x: 1073, endPoint y: 487, distance: 537.3
click at [1124, 490] on div "If True If True If True If False If True If False If False If False Wait for 2h…" at bounding box center [854, 404] width 1281 height 702
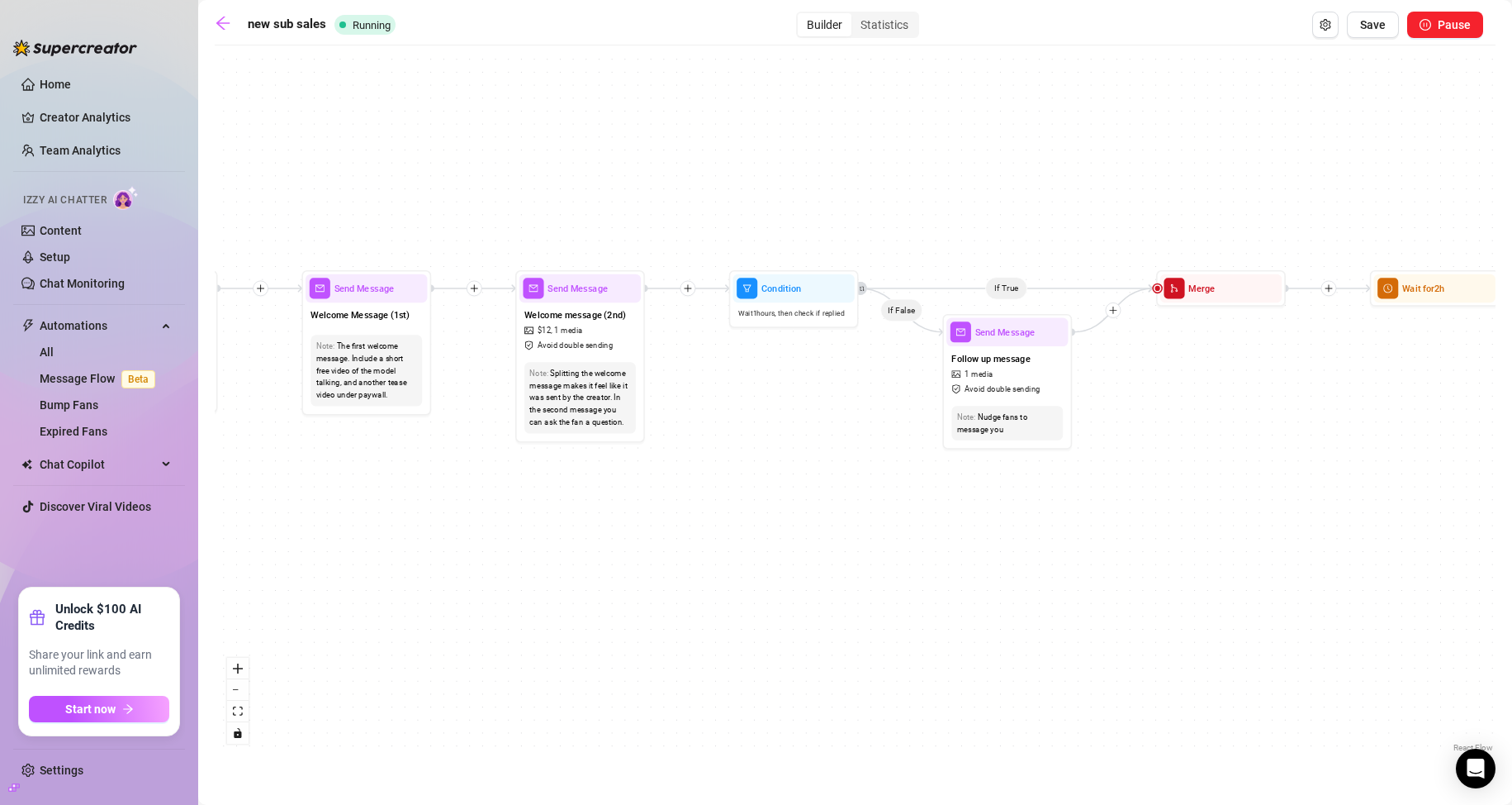
drag, startPoint x: 723, startPoint y: 519, endPoint x: 799, endPoint y: 561, distance: 86.8
click at [799, 561] on div "If True If True If True If False If True If False If False If False Wait for 2h…" at bounding box center [854, 404] width 1281 height 702
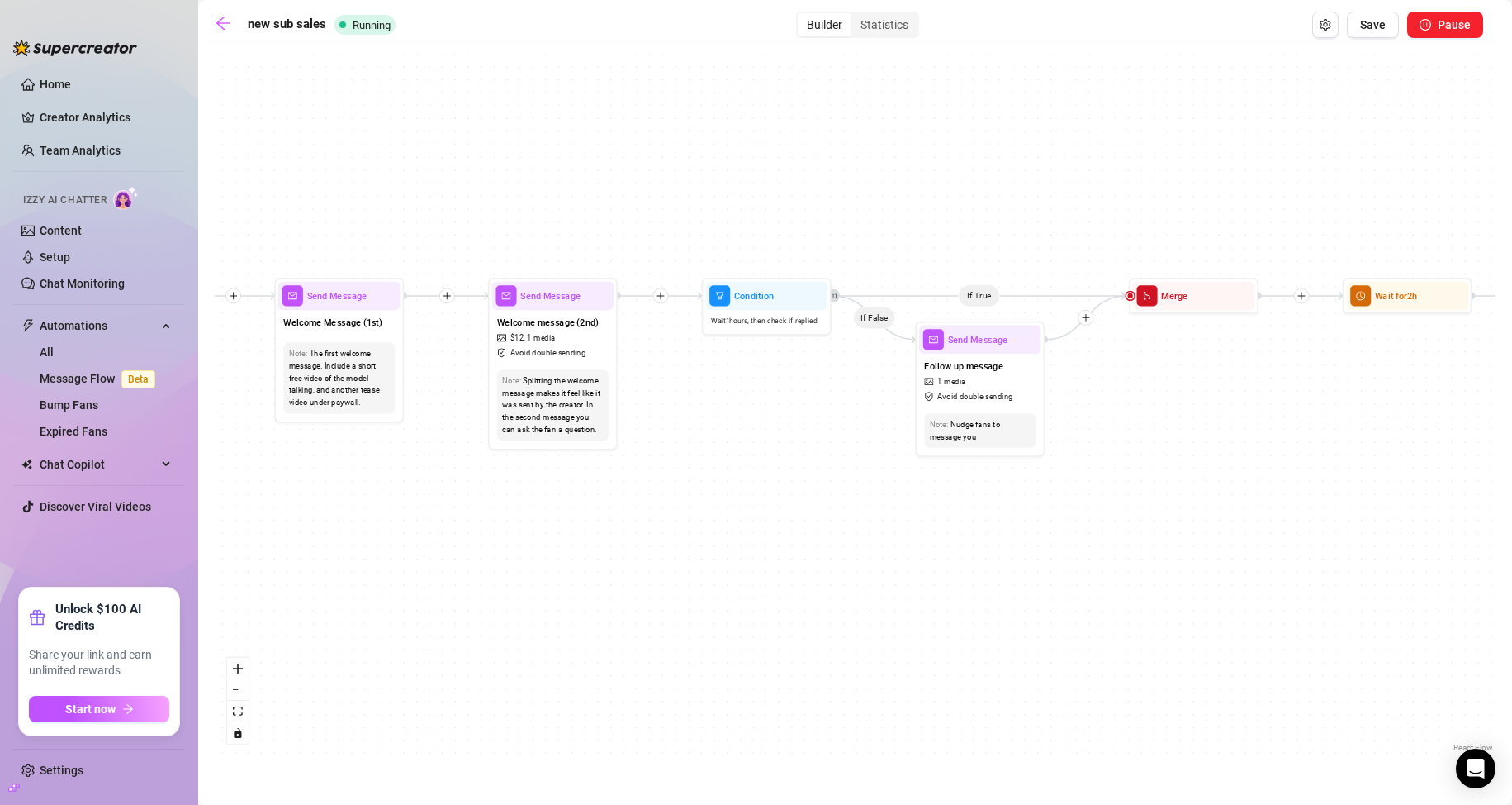
drag, startPoint x: 820, startPoint y: 551, endPoint x: 684, endPoint y: 533, distance: 137.2
click at [760, 544] on div "If True If True If True If False If True If False If False If False Wait for 2h…" at bounding box center [854, 404] width 1281 height 702
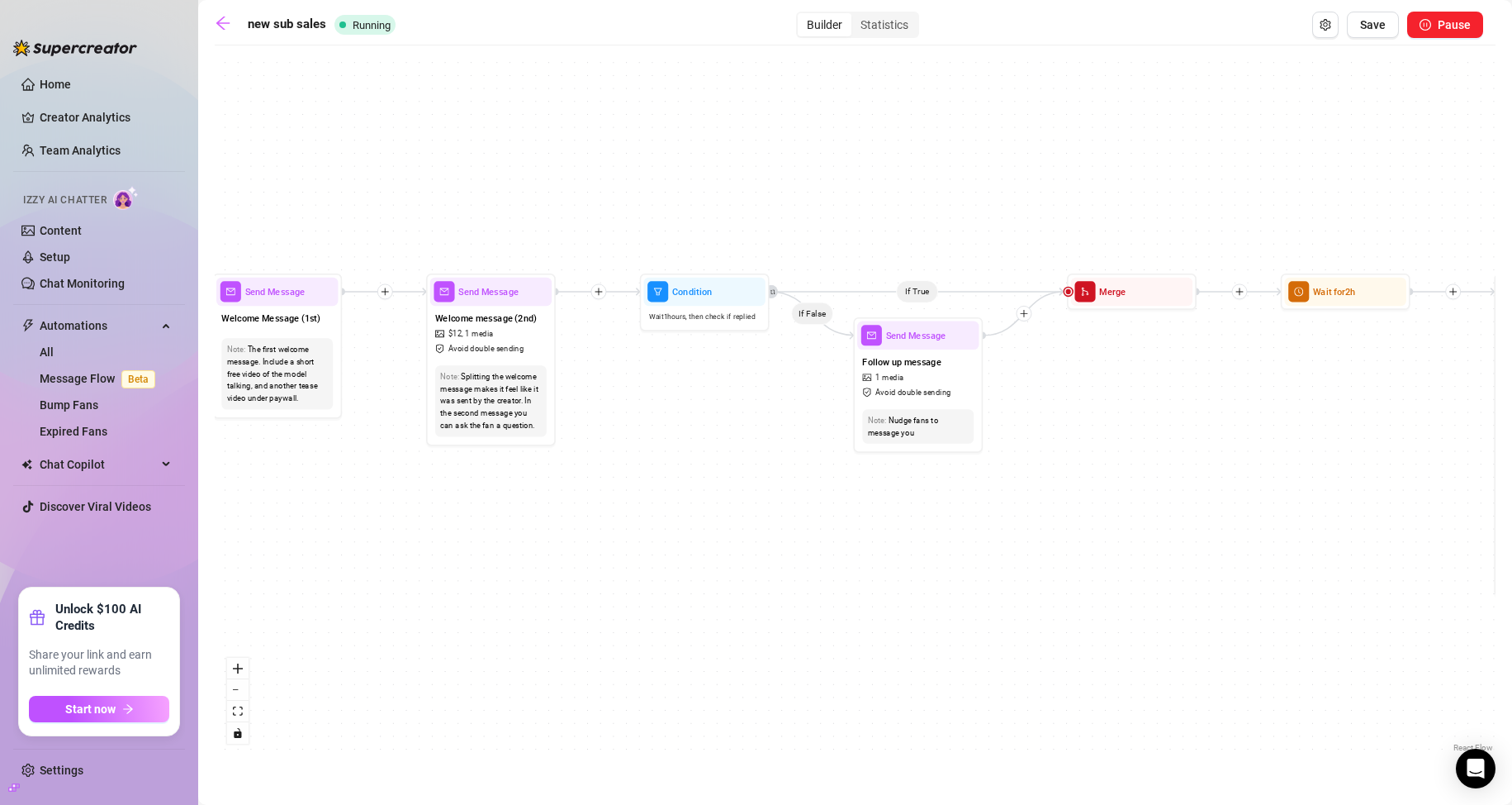
drag, startPoint x: 956, startPoint y: 551, endPoint x: 678, endPoint y: 529, distance: 278.9
click at [730, 545] on div "If True If True If True If False If True If False If False If False Wait for 2h…" at bounding box center [854, 404] width 1281 height 702
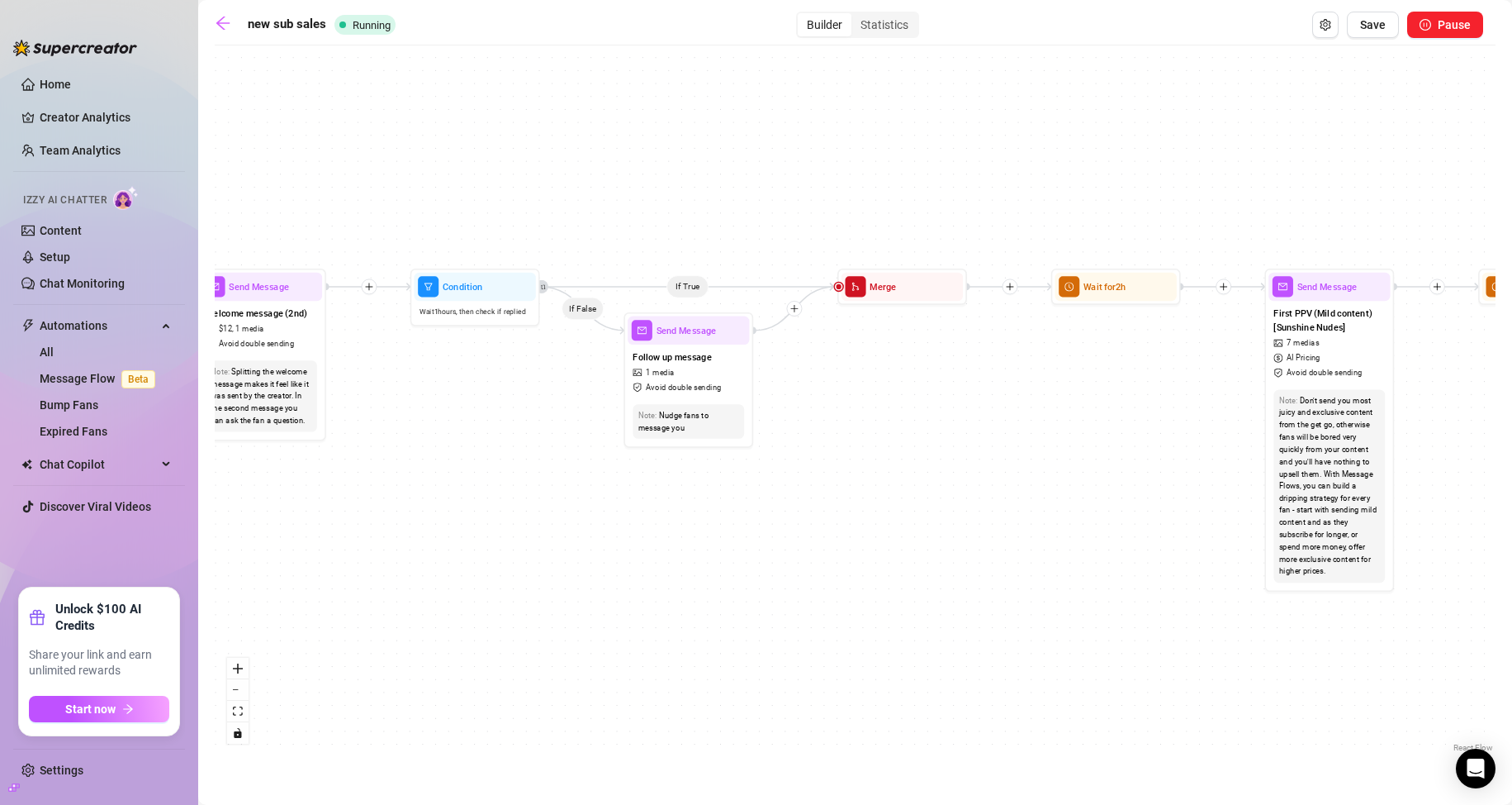
drag, startPoint x: 1160, startPoint y: 509, endPoint x: 807, endPoint y: 499, distance: 353.1
click at [807, 498] on div "If True If True If True If False If True If False If False If False Wait for 2h…" at bounding box center [854, 404] width 1281 height 702
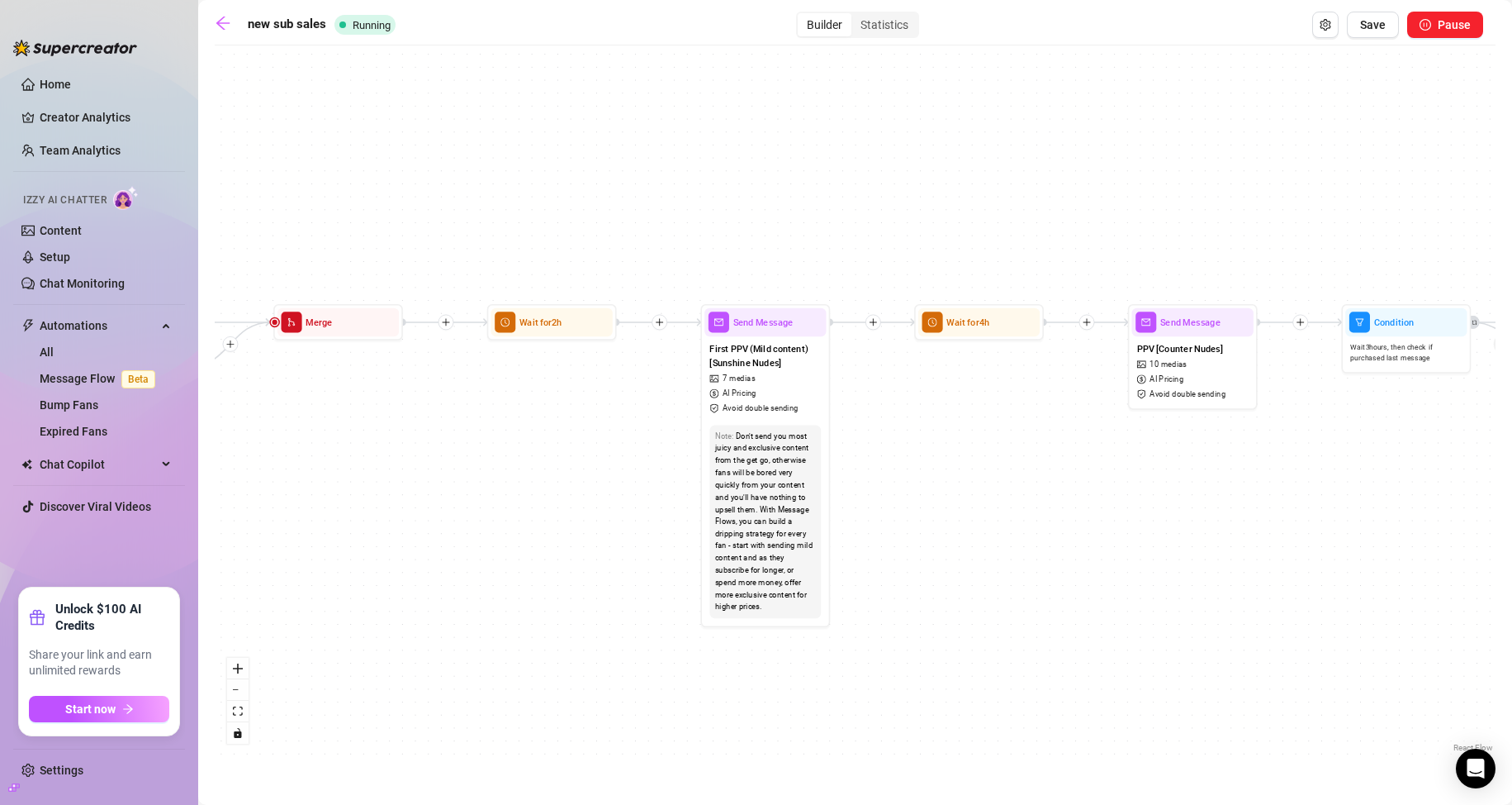
drag, startPoint x: 1246, startPoint y: 484, endPoint x: 1026, endPoint y: 533, distance: 225.4
click at [1027, 533] on div "If True If True If True If False If True If False If False If False Wait for 2h…" at bounding box center [854, 404] width 1281 height 702
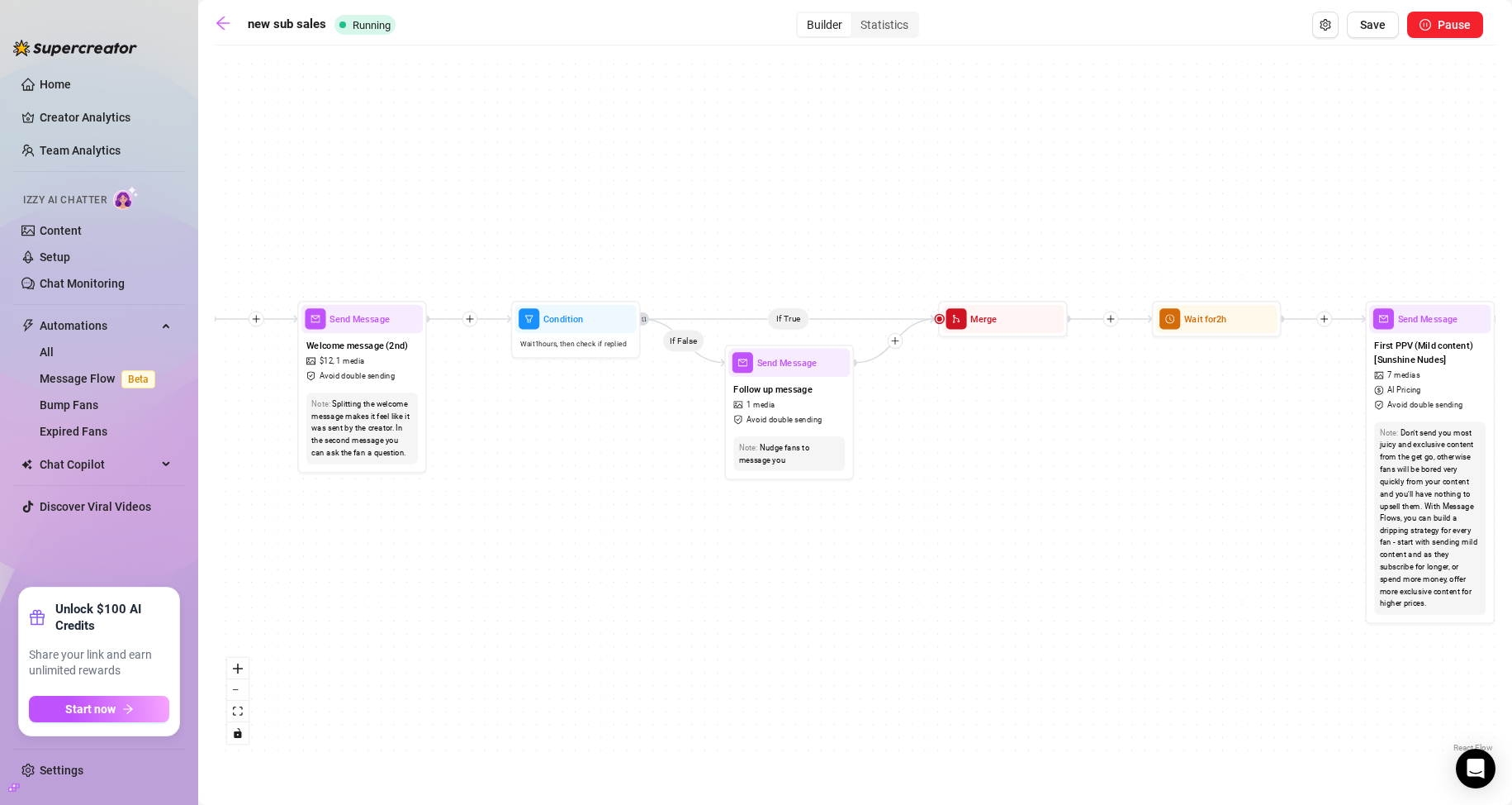
drag, startPoint x: 795, startPoint y: 413, endPoint x: 1130, endPoint y: 402, distance: 335.2
click at [1130, 402] on div "If True If True If True If False If True If False If False If False Wait for 2h…" at bounding box center [854, 404] width 1281 height 702
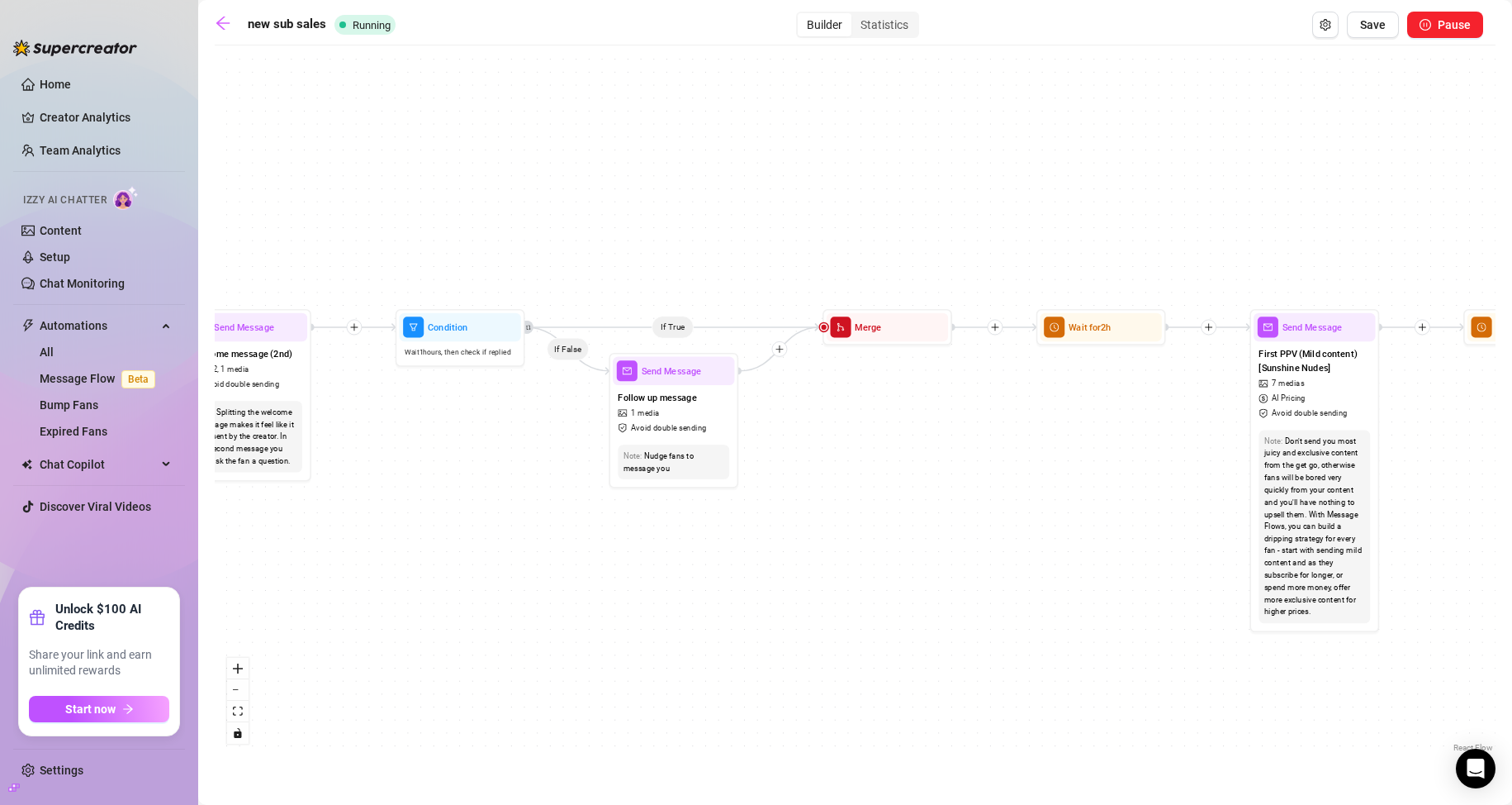
drag, startPoint x: 1125, startPoint y: 397, endPoint x: 776, endPoint y: 387, distance: 349.1
click at [822, 390] on div "If True If True If True If False If True If False If False If False Wait for 2h…" at bounding box center [854, 404] width 1281 height 702
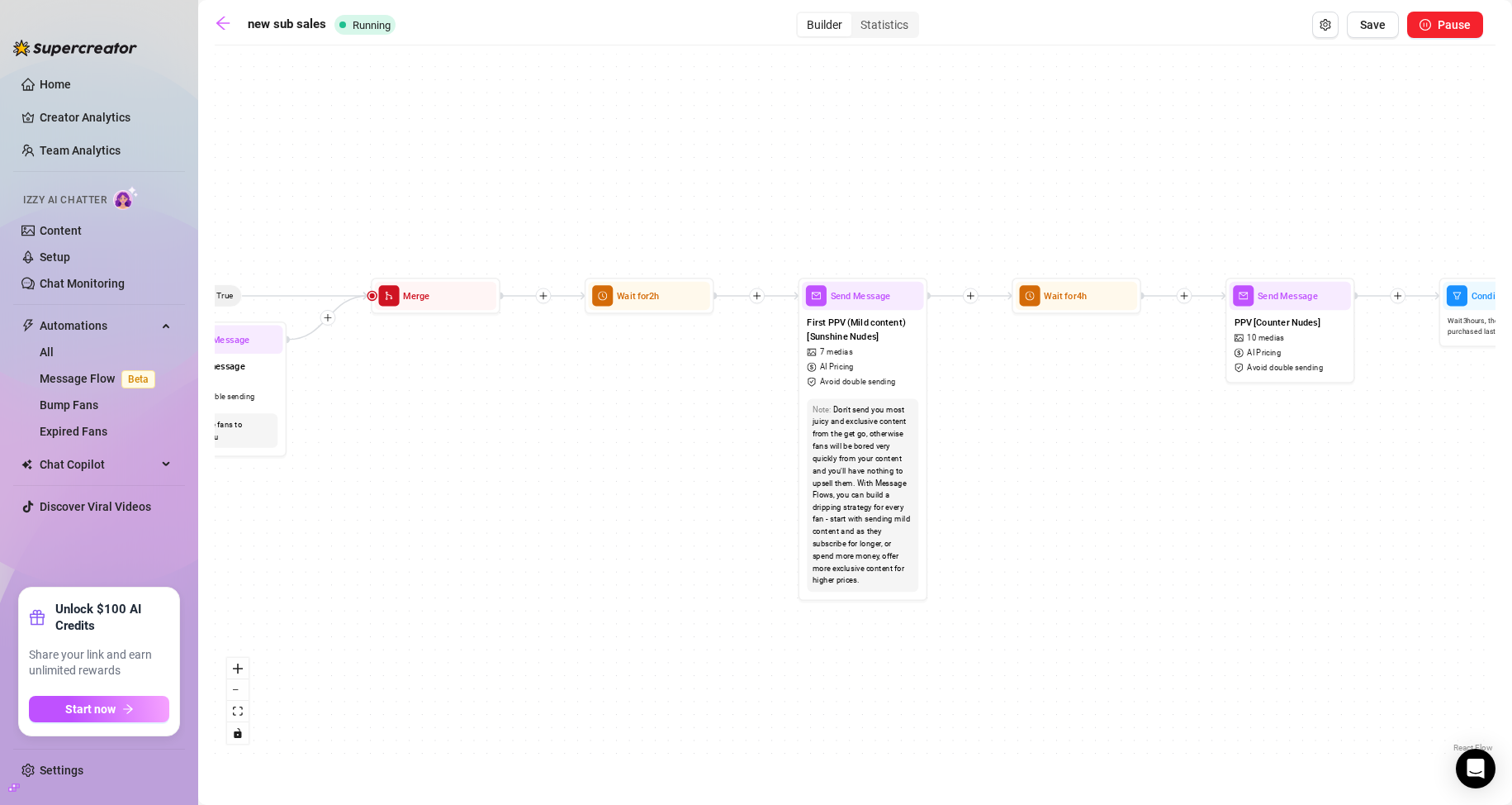
drag, startPoint x: 1358, startPoint y: 429, endPoint x: 1076, endPoint y: 417, distance: 282.3
click at [1075, 403] on div "If True If True If True If False If True If False If False If False Wait for 2h…" at bounding box center [854, 404] width 1281 height 702
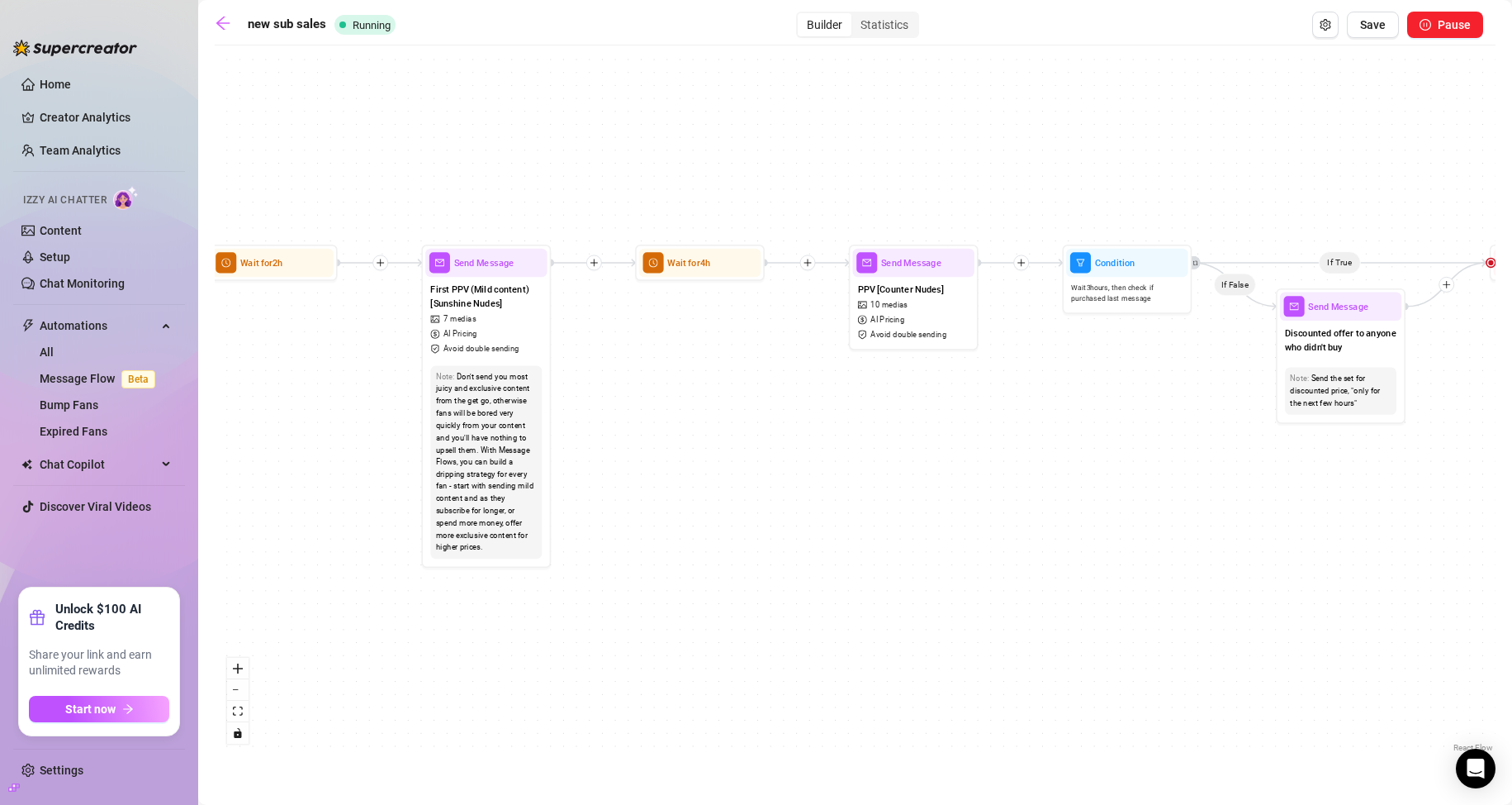
drag, startPoint x: 1116, startPoint y: 490, endPoint x: 816, endPoint y: 465, distance: 301.0
click at [816, 465] on div "If True If True If True If False If True If False If False If False Wait for 2h…" at bounding box center [854, 404] width 1281 height 702
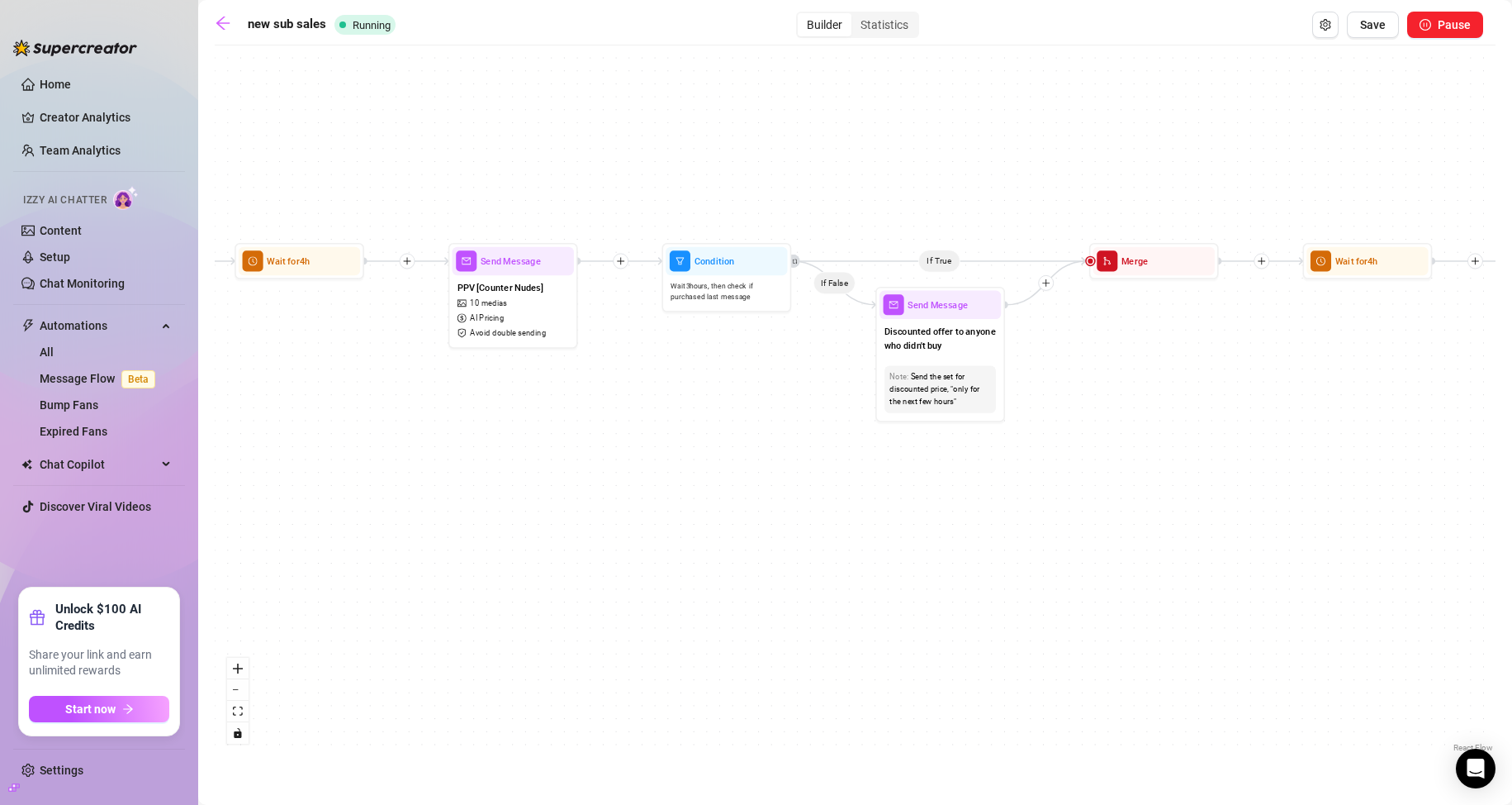
drag, startPoint x: 1176, startPoint y: 479, endPoint x: 781, endPoint y: 475, distance: 395.0
click at [781, 475] on div "If True If True If True If False If True If False If False If False Wait for 2h…" at bounding box center [854, 404] width 1281 height 702
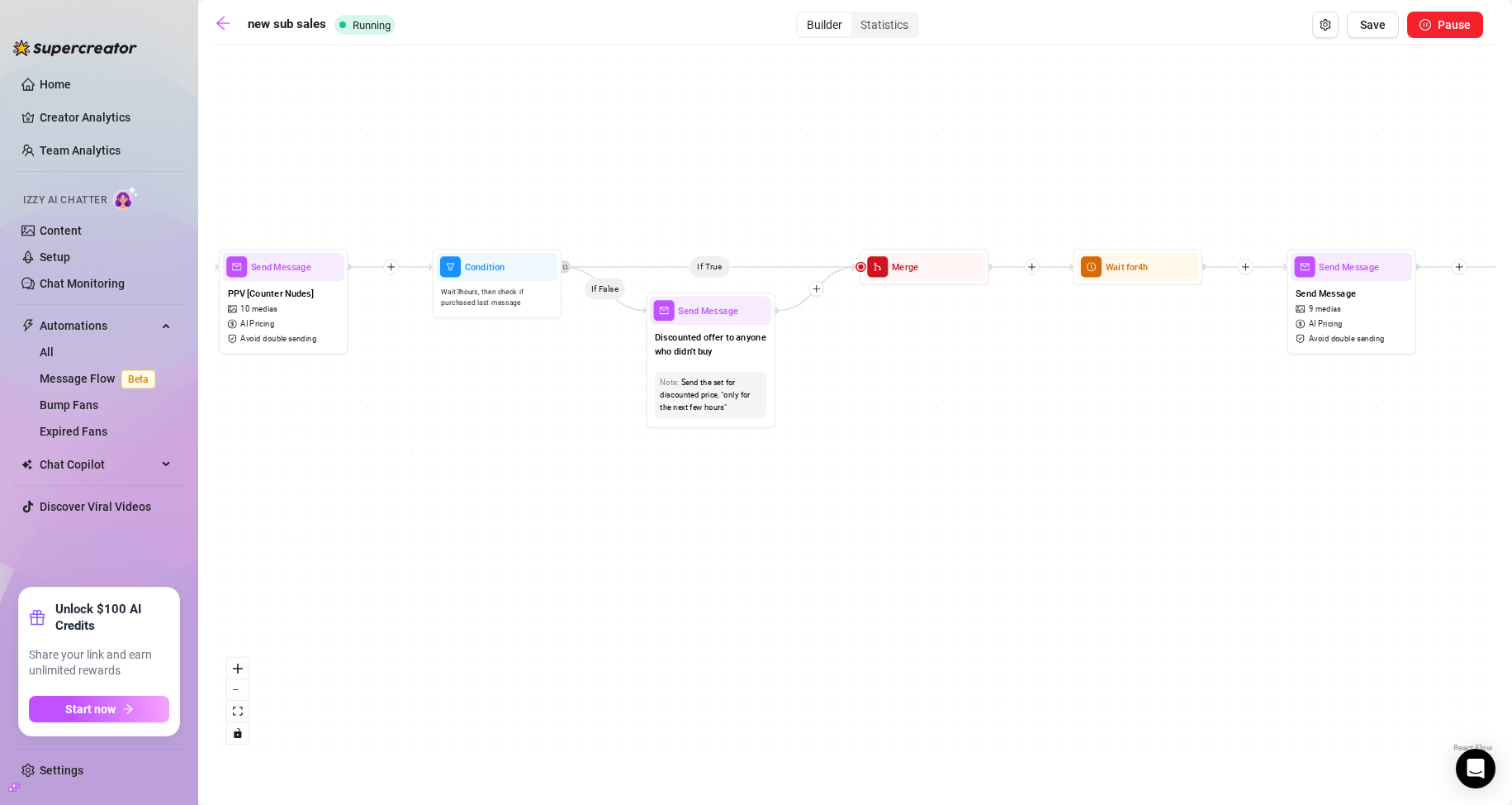
drag, startPoint x: 1284, startPoint y: 432, endPoint x: 952, endPoint y: 440, distance: 332.1
click at [904, 436] on div "If True If True If True If False If True If False If False If False Wait for 2h…" at bounding box center [854, 404] width 1281 height 702
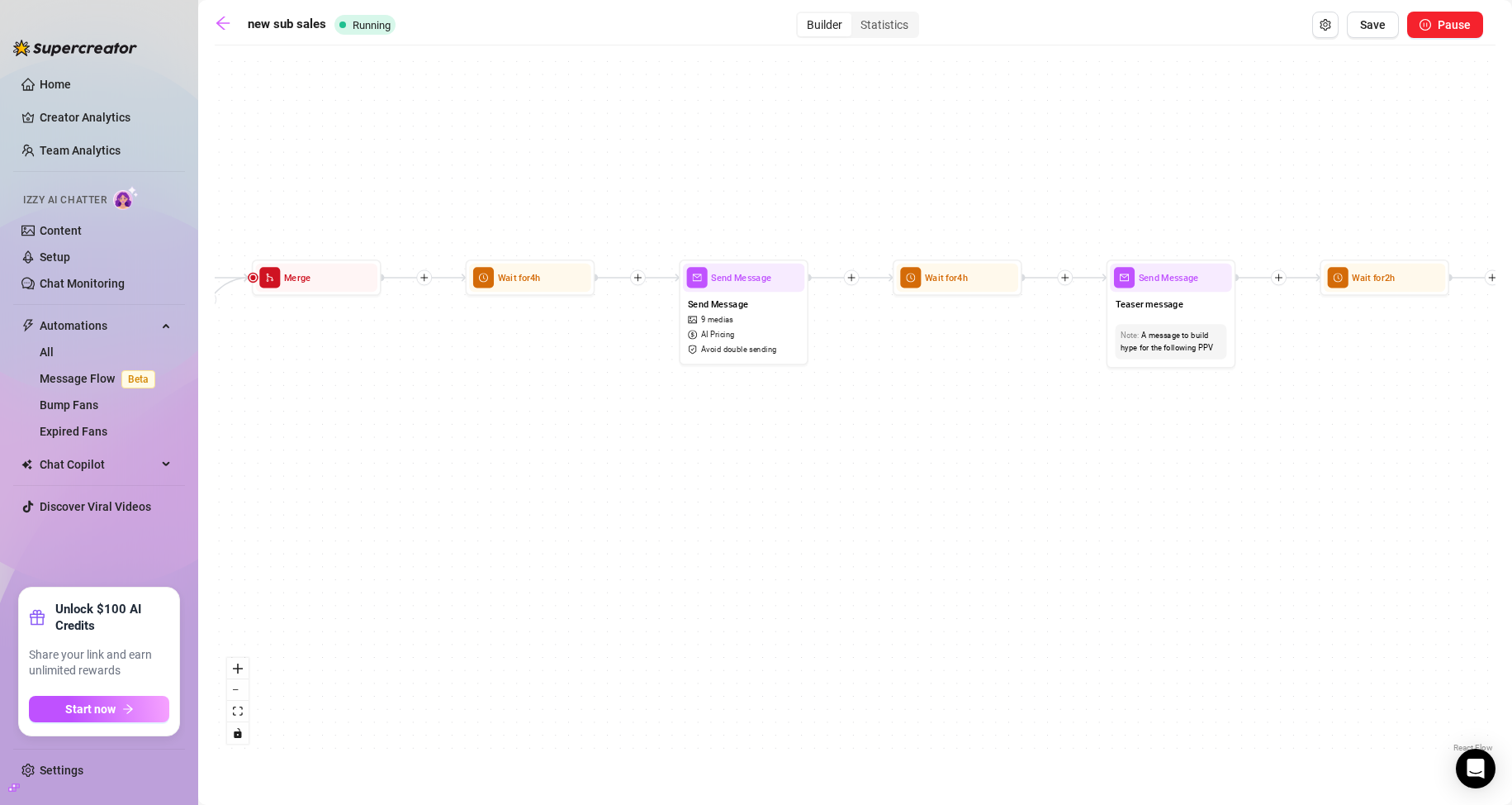
click at [704, 453] on div "If True If True If True If False If True If False If False If False Wait for 2h…" at bounding box center [854, 404] width 1281 height 702
drag, startPoint x: 1018, startPoint y: 444, endPoint x: 997, endPoint y: 439, distance: 21.6
click at [1017, 444] on div "If True If True If True If False If True If False If False If False Wait for 2h…" at bounding box center [854, 404] width 1281 height 702
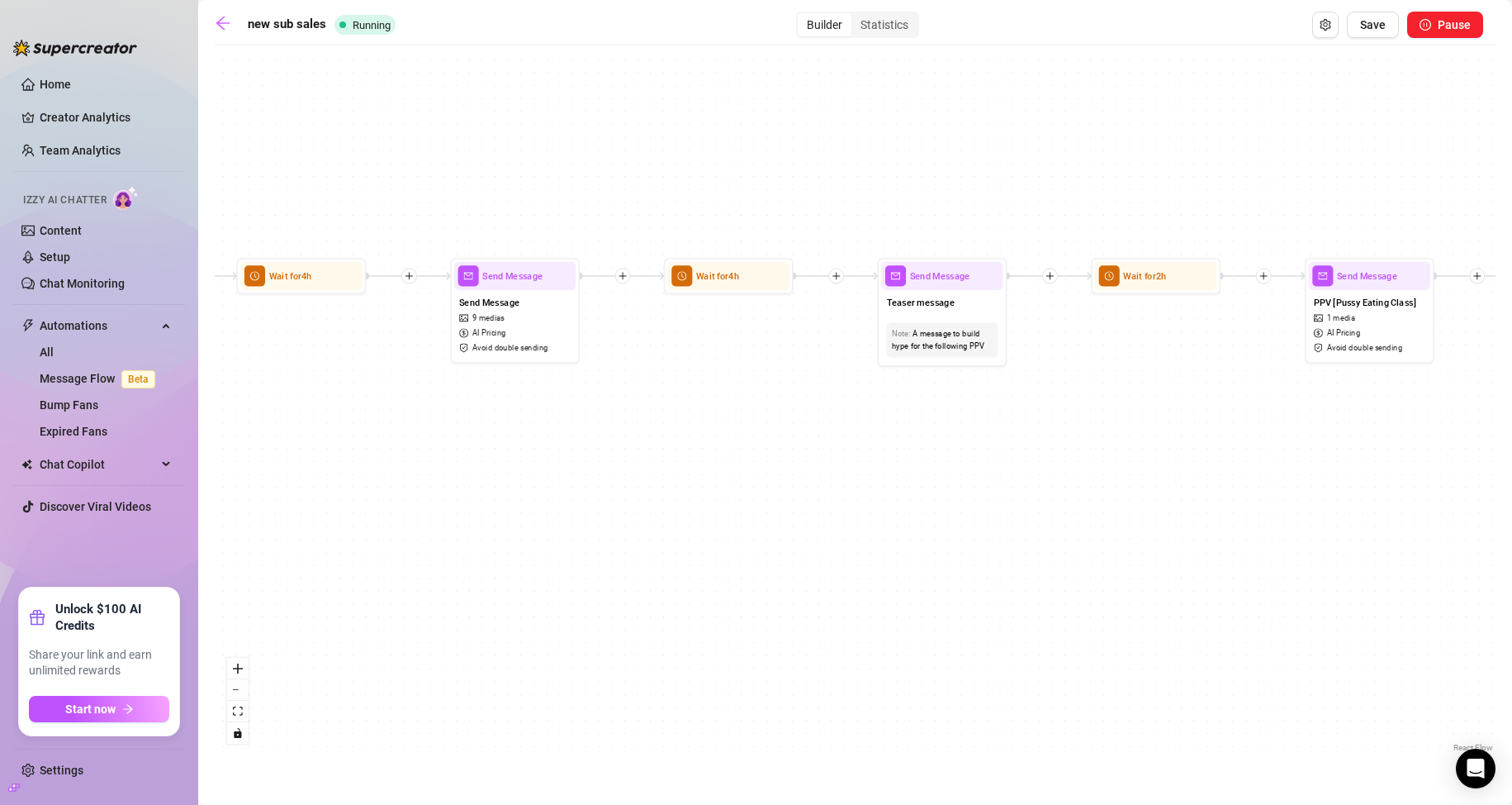
drag, startPoint x: 1066, startPoint y: 497, endPoint x: 682, endPoint y: 498, distance: 384.0
click at [682, 498] on div "If True If True If True If False If True If False If False If False Wait for 2h…" at bounding box center [854, 404] width 1281 height 702
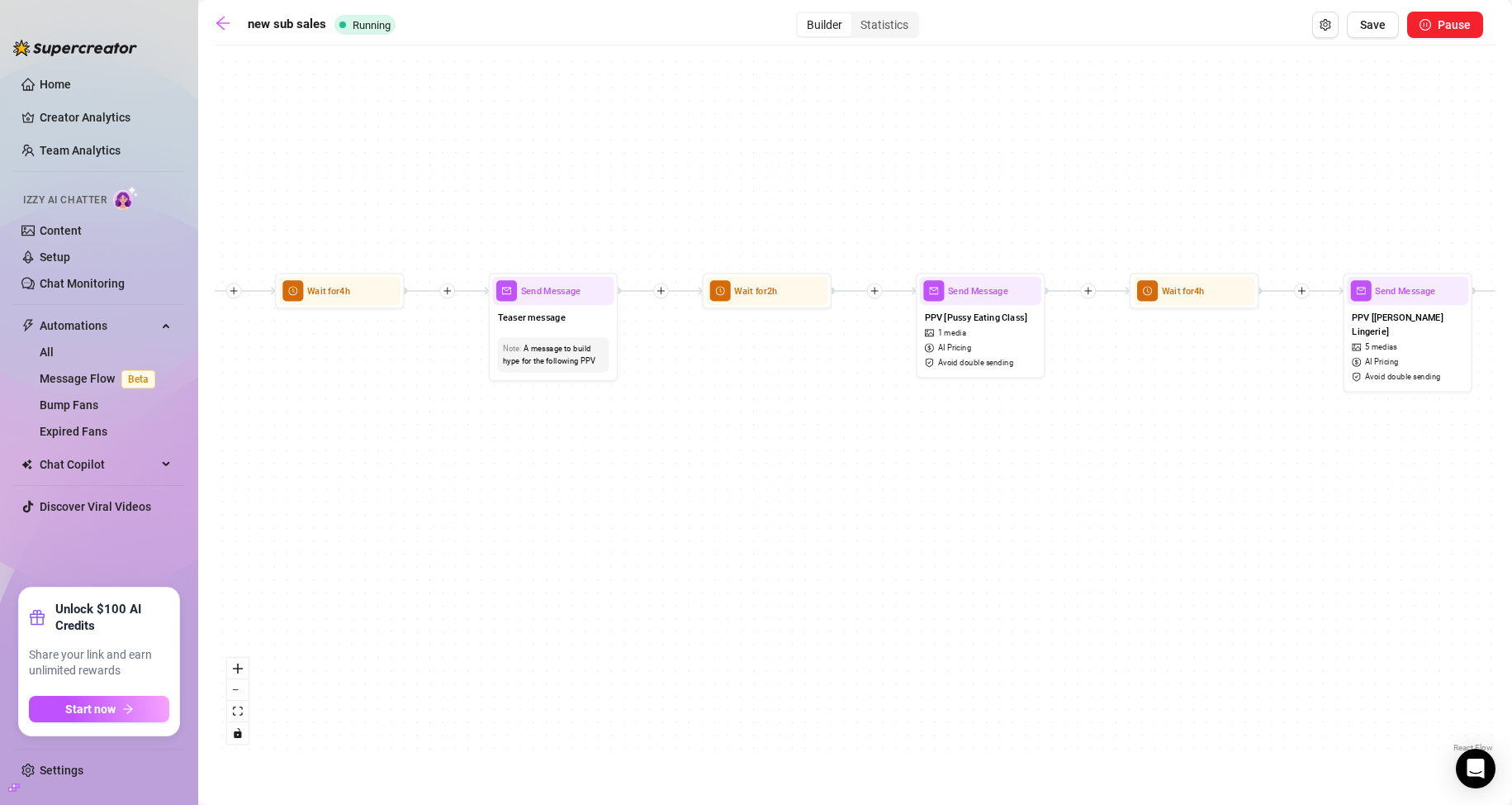
drag, startPoint x: 1082, startPoint y: 457, endPoint x: 886, endPoint y: 468, distance: 196.3
click at [886, 468] on div "If True If True If True If False If True If False If False If False Wait for 2h…" at bounding box center [854, 404] width 1281 height 702
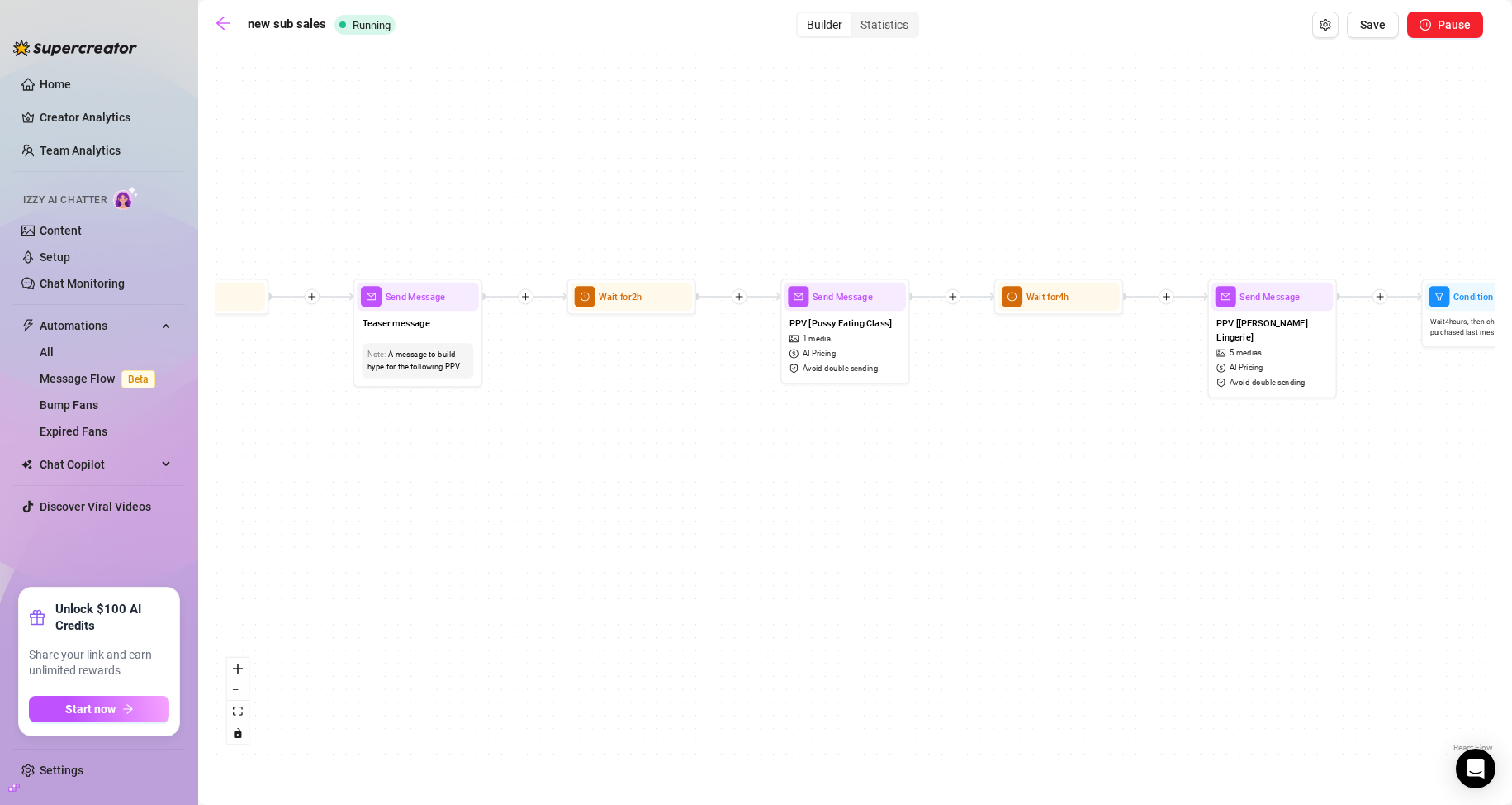
drag, startPoint x: 1112, startPoint y: 439, endPoint x: 860, endPoint y: 434, distance: 252.0
click at [860, 434] on div "If True If True If True If False If True If False If False If False Wait for 2h…" at bounding box center [854, 404] width 1281 height 702
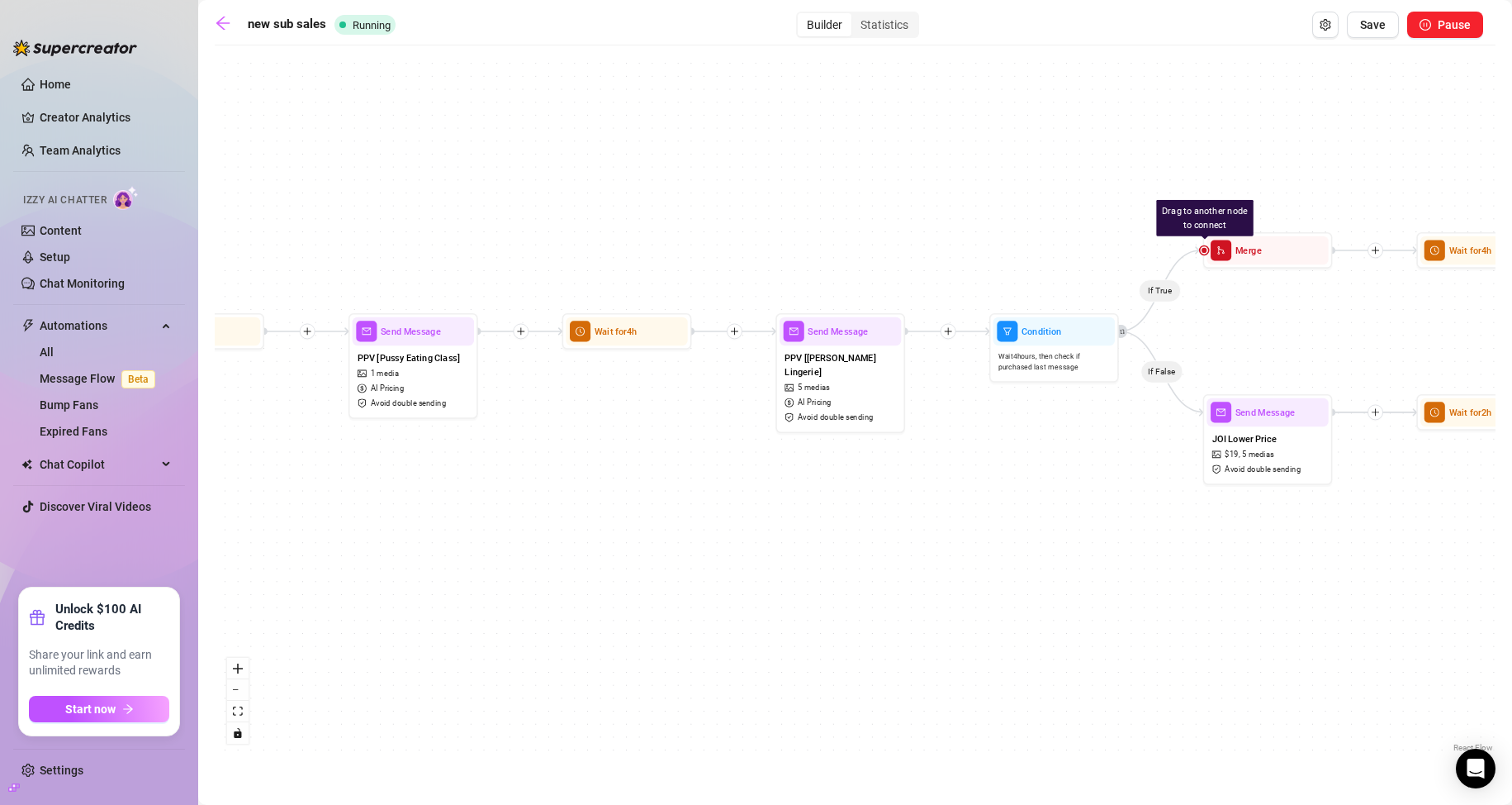
drag, startPoint x: 1007, startPoint y: 479, endPoint x: 585, endPoint y: 514, distance: 423.4
click at [585, 514] on div "If True If True If True If False If True If False If False If False Wait for 2h…" at bounding box center [854, 404] width 1281 height 702
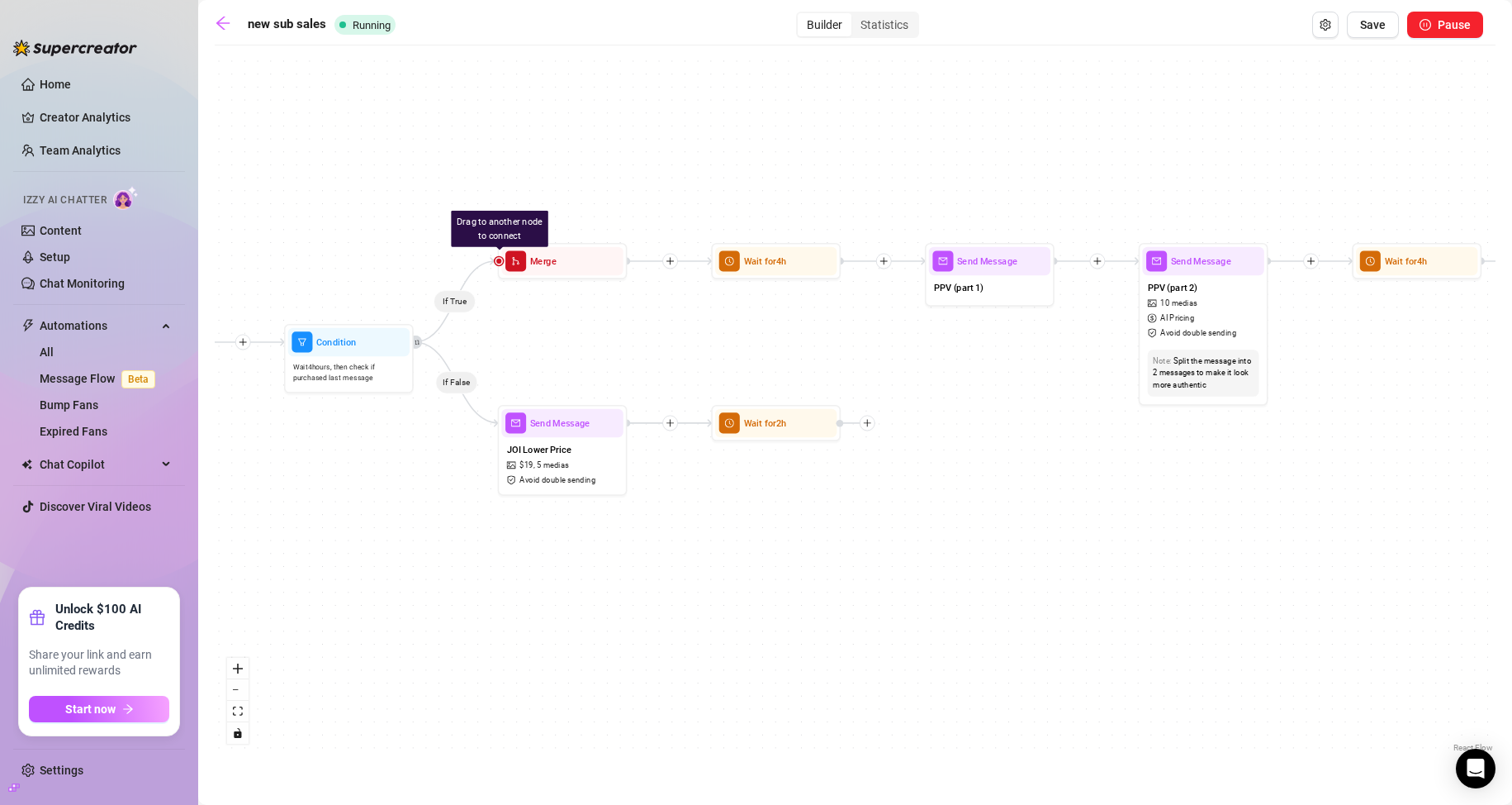
drag, startPoint x: 1007, startPoint y: 515, endPoint x: 543, endPoint y: 531, distance: 464.3
click at [543, 531] on div "If True If True If True If False If True If False If False If False Wait for 2h…" at bounding box center [854, 404] width 1281 height 702
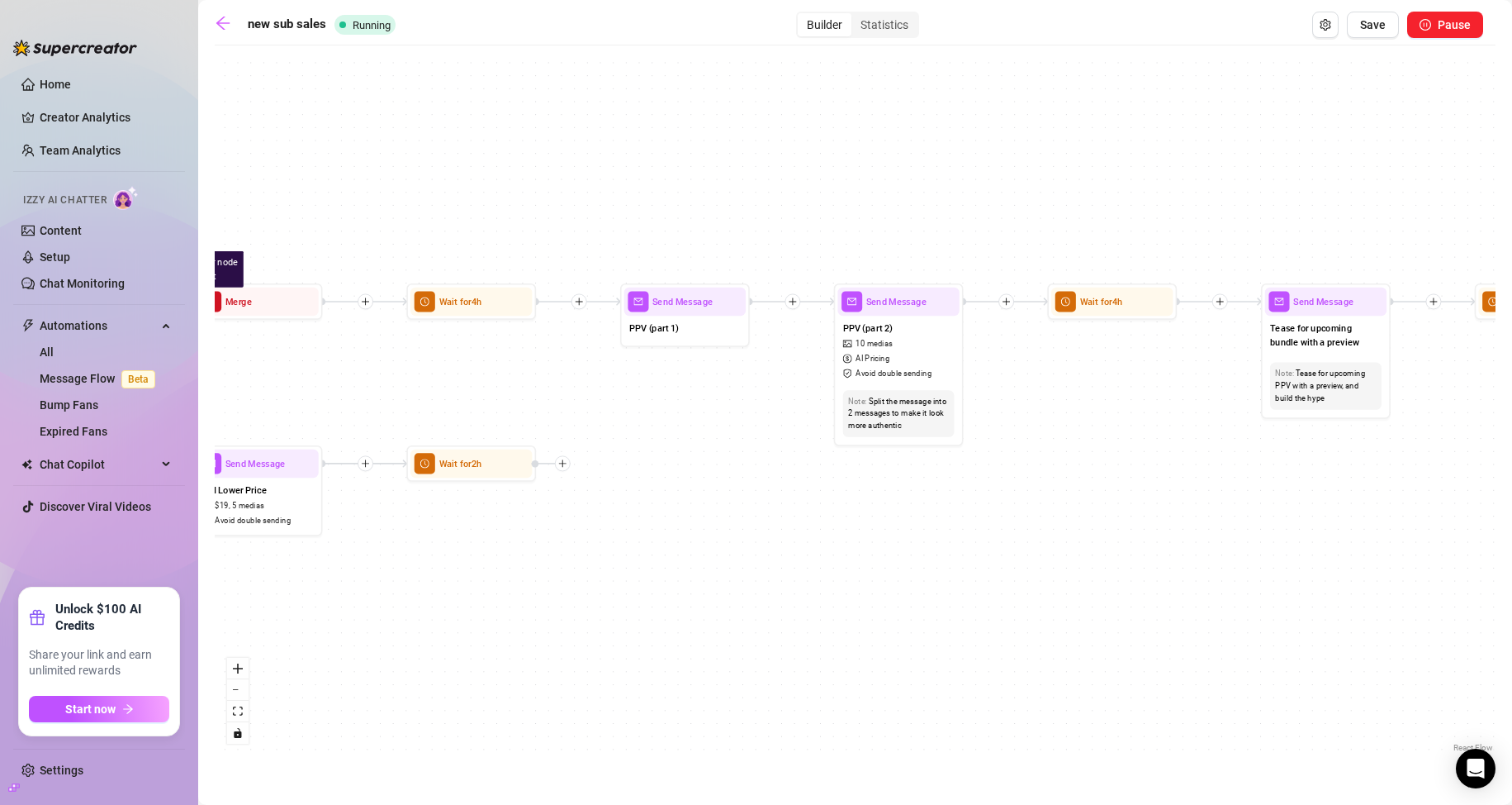
drag, startPoint x: 1076, startPoint y: 430, endPoint x: 711, endPoint y: 468, distance: 367.0
click at [711, 468] on div "If True If True If True If False If True If False If False If False Wait for 2h…" at bounding box center [854, 404] width 1281 height 702
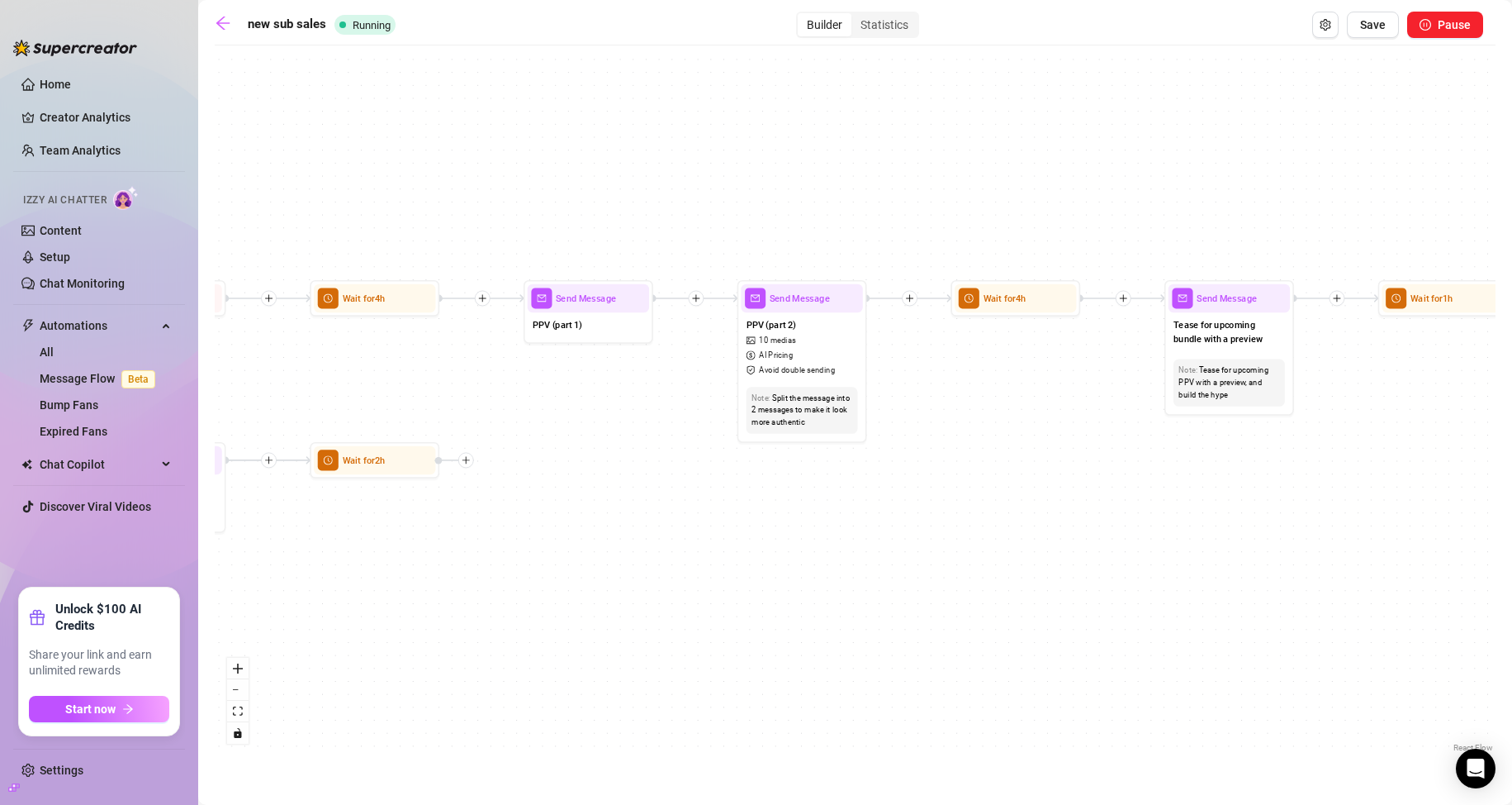
drag, startPoint x: 990, startPoint y: 474, endPoint x: 902, endPoint y: 469, distance: 88.1
click at [903, 470] on div "If True If True If True If False If True If False If False If False Wait for 2h…" at bounding box center [854, 404] width 1281 height 702
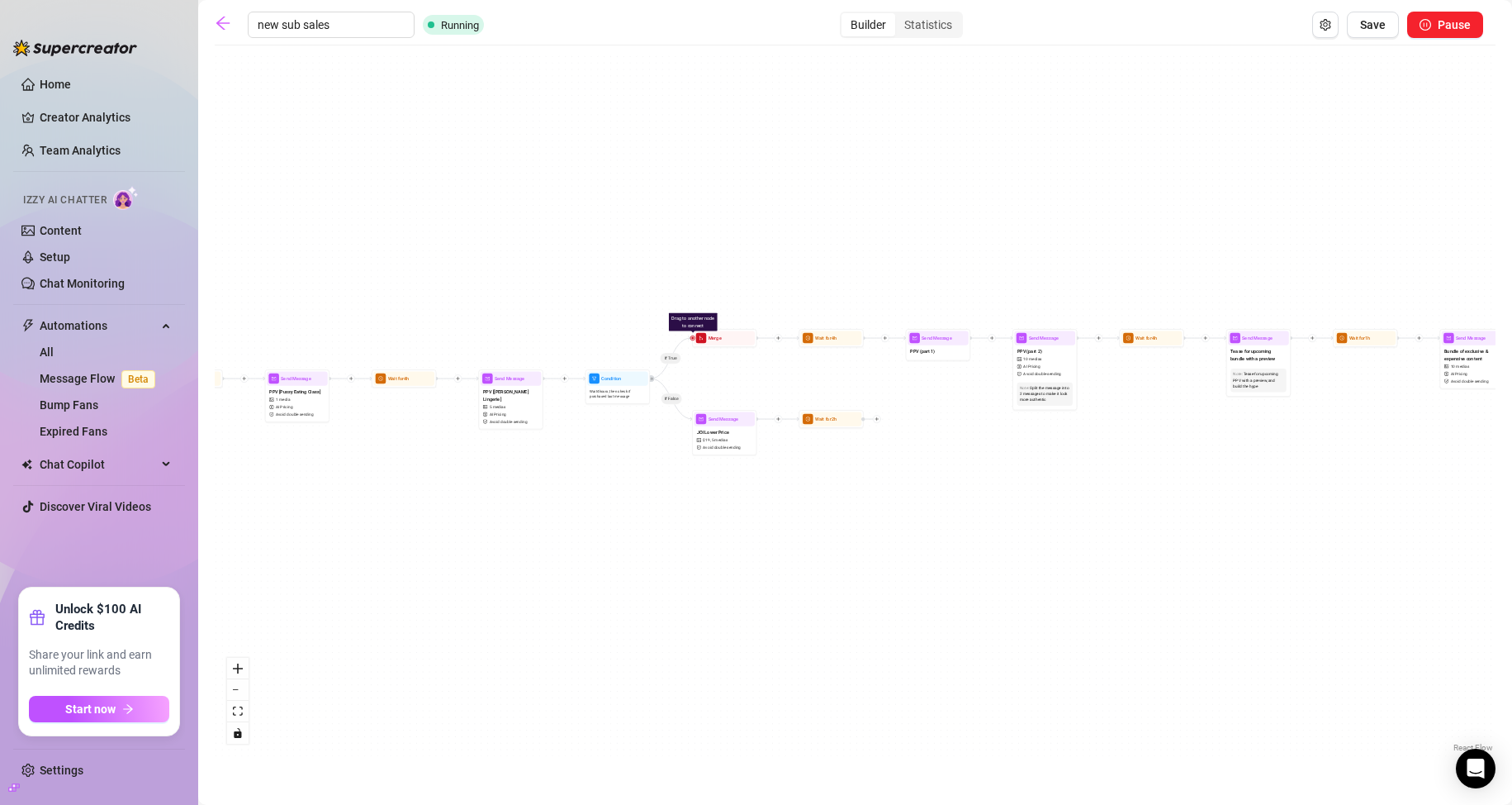
drag, startPoint x: 441, startPoint y: 95, endPoint x: 928, endPoint y: 249, distance: 510.8
click at [928, 249] on div "If True If True If True If False If True If False If False If False Wait for 2h…" at bounding box center [854, 404] width 1281 height 702
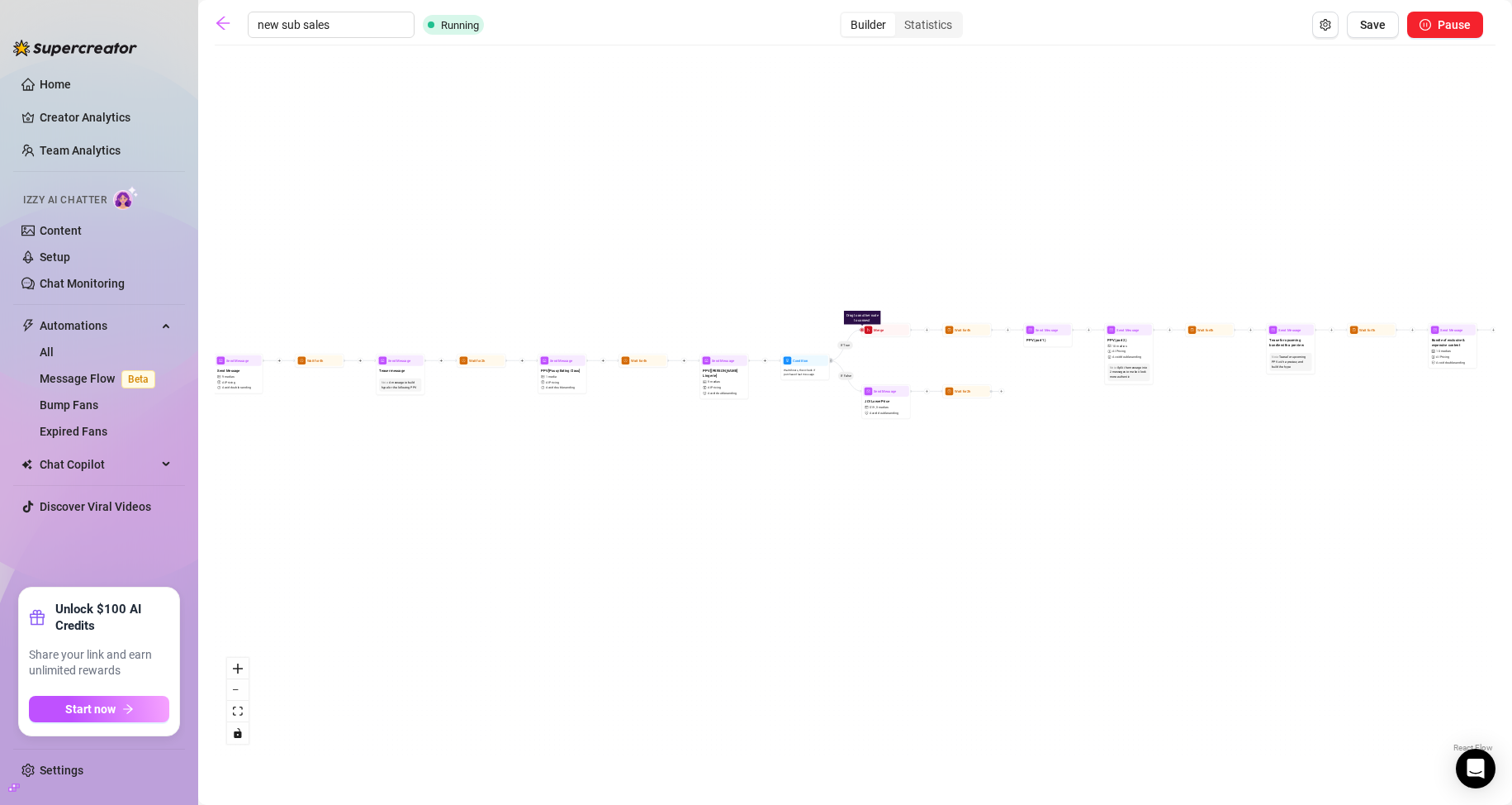
drag, startPoint x: 714, startPoint y: 210, endPoint x: 706, endPoint y: 218, distance: 11.3
click at [706, 218] on div "If True If True If True If False If True If False If False If False Wait for 2h…" at bounding box center [854, 404] width 1281 height 702
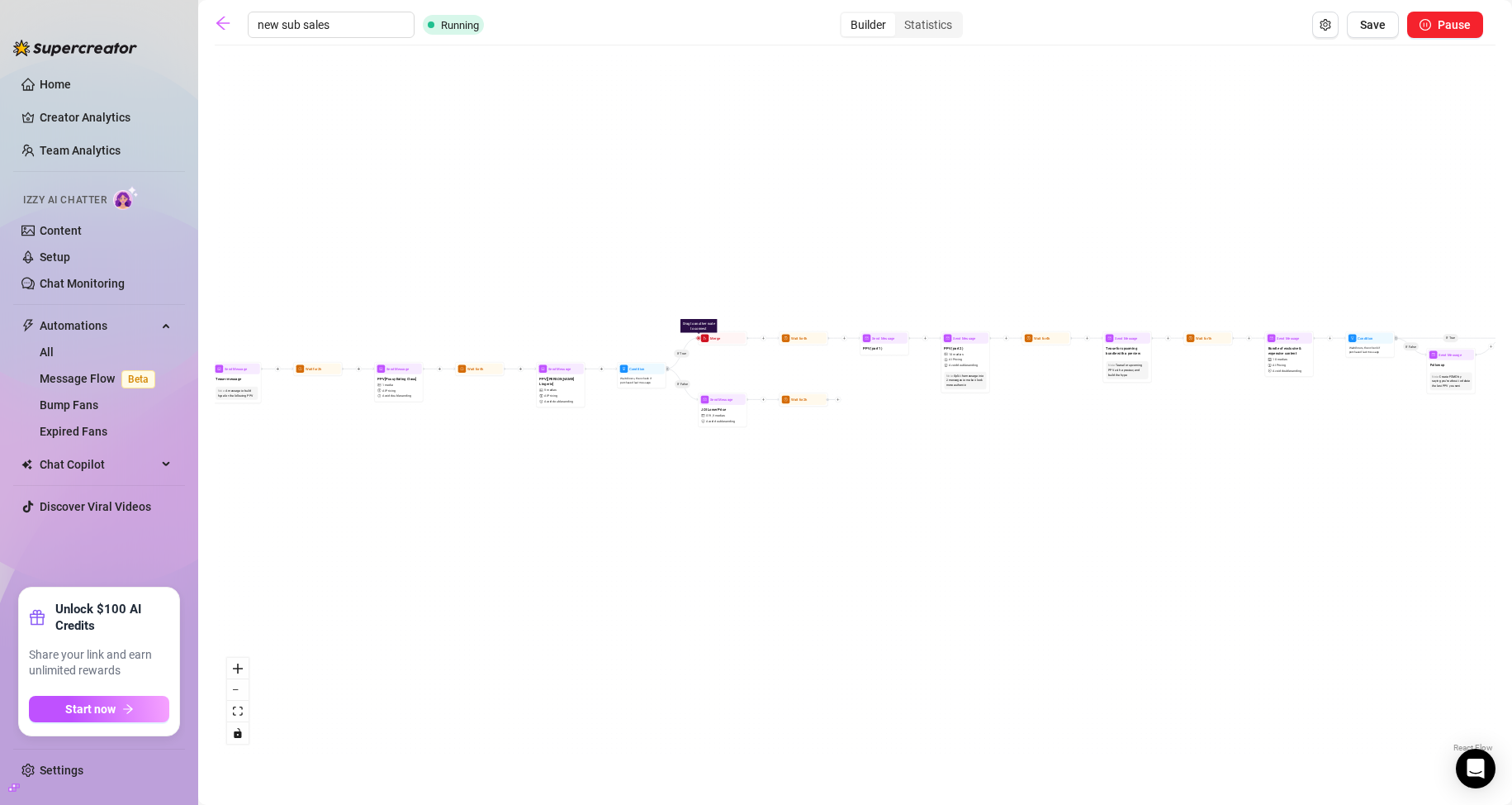
drag, startPoint x: 953, startPoint y: 405, endPoint x: 883, endPoint y: 409, distance: 70.1
click at [883, 409] on div "If True If True If True If False If True If False If False If False Wait for 2h…" at bounding box center [854, 404] width 1281 height 702
drag, startPoint x: 876, startPoint y: 409, endPoint x: 846, endPoint y: 404, distance: 30.4
click at [847, 405] on div "If True If True If True If False If True If False If False If False Wait for 2h…" at bounding box center [854, 404] width 1281 height 702
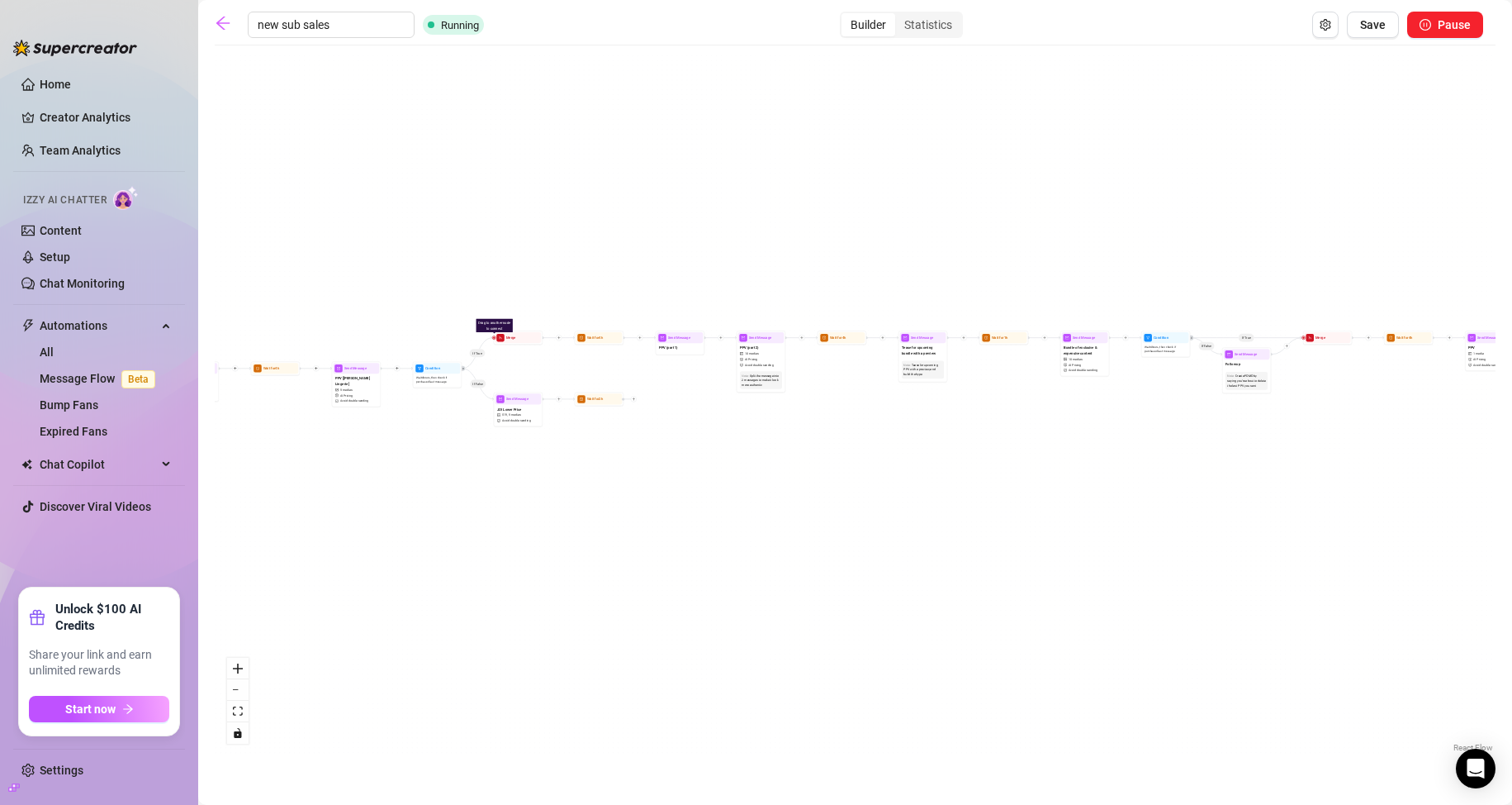
drag, startPoint x: 933, startPoint y: 424, endPoint x: 628, endPoint y: 427, distance: 305.0
click at [633, 427] on div "If True If True If True If False If True If False If False If False Wait for 2h…" at bounding box center [854, 404] width 1281 height 702
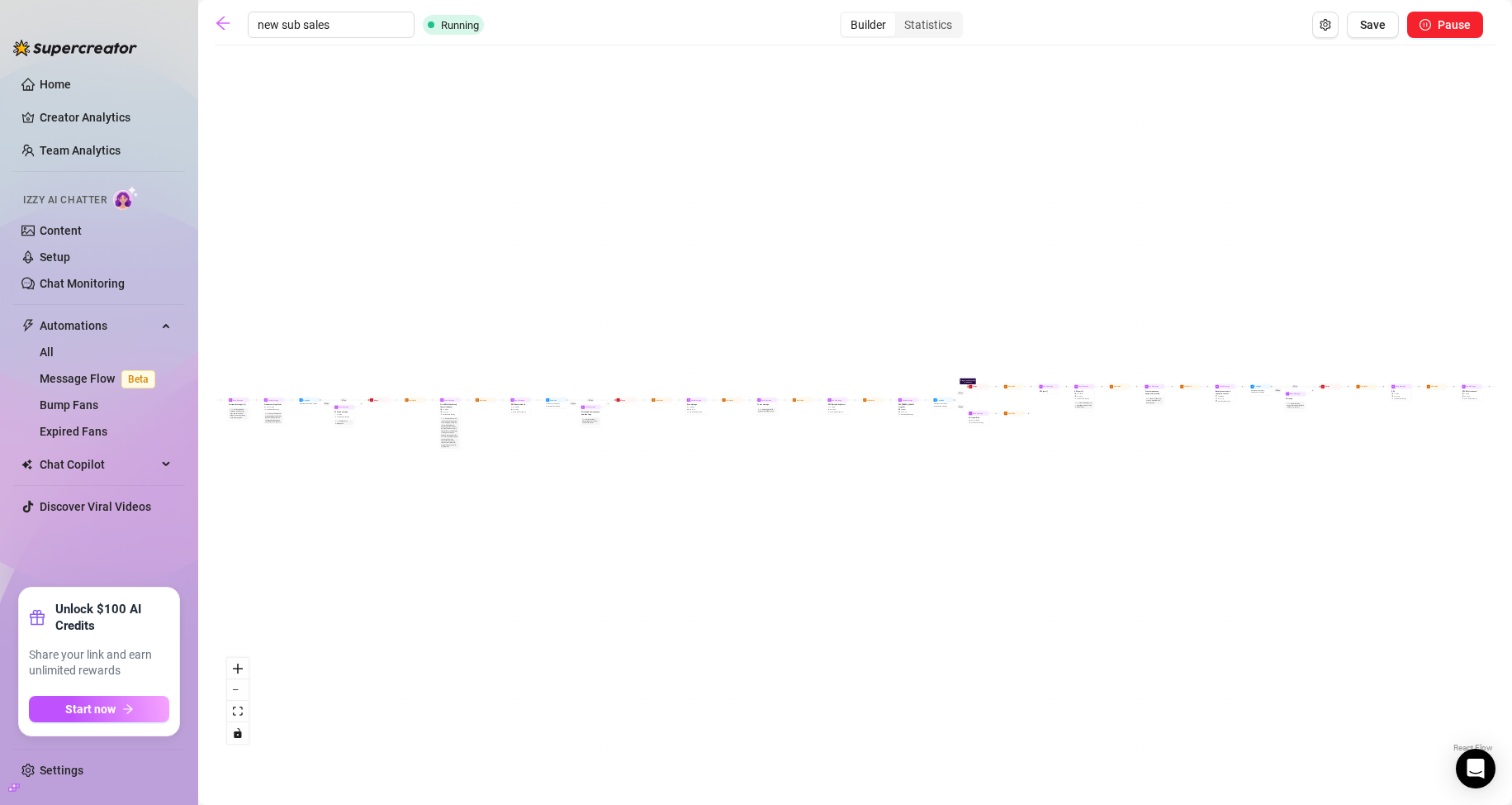
drag, startPoint x: 636, startPoint y: 292, endPoint x: 902, endPoint y: 270, distance: 266.9
click at [902, 270] on div "If True If True If True If False If True If False If False If False Wait for 2h…" at bounding box center [854, 404] width 1281 height 702
click at [944, 24] on div "Statistics" at bounding box center [928, 24] width 66 height 23
click at [899, 16] on input "Statistics" at bounding box center [899, 16] width 0 height 0
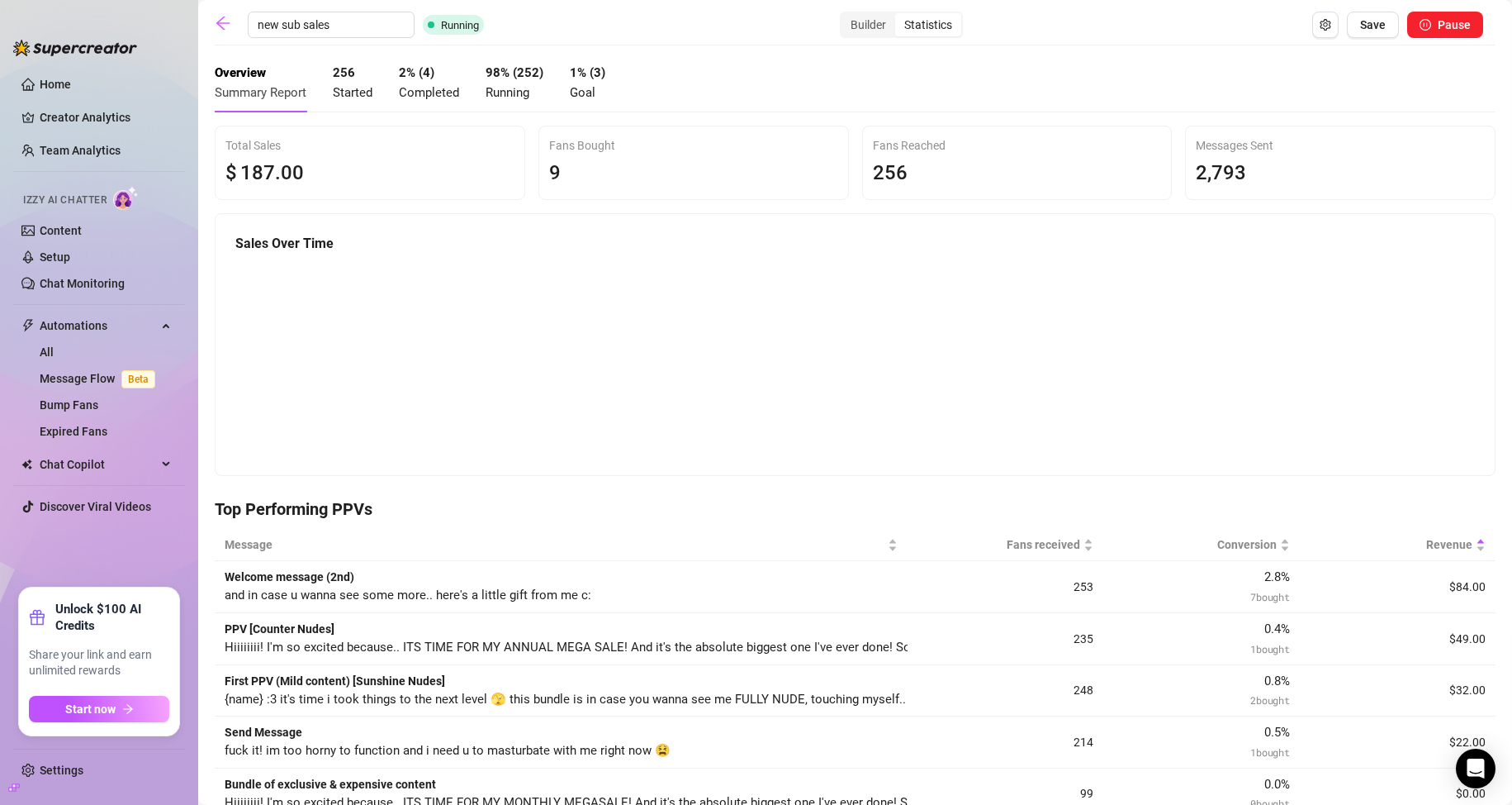
click at [1292, 44] on div at bounding box center [854, 44] width 1281 height 1
click at [1212, 80] on div "Overview Summary Report 256 Started 2 % ( 4 ) Completed 98 % ( 252 ) Running 1%…" at bounding box center [854, 82] width 1281 height 58
